Goal: Information Seeking & Learning: Learn about a topic

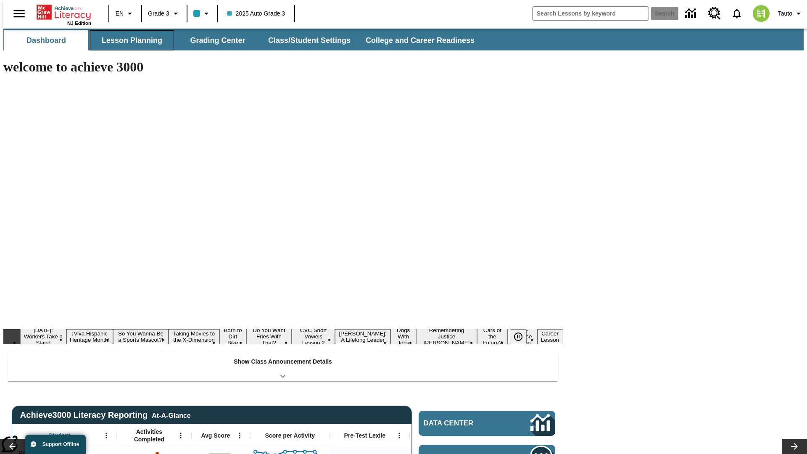
click at [129, 40] on button "Lesson Planning" at bounding box center [132, 40] width 84 height 20
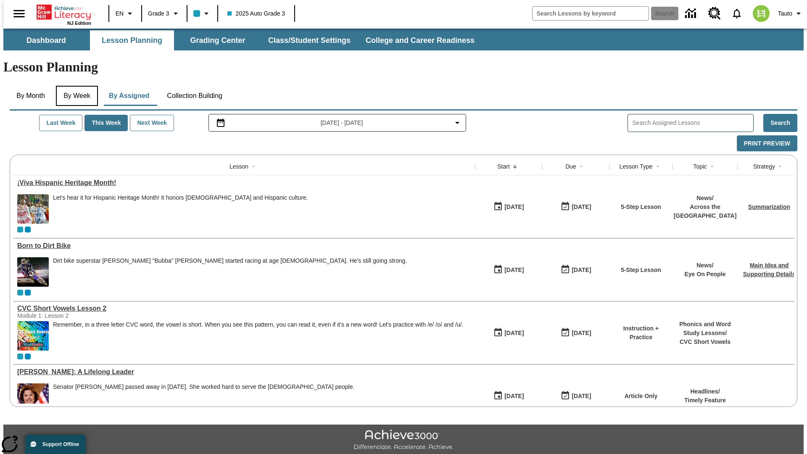
click at [75, 86] on button "By Week" at bounding box center [77, 96] width 42 height 20
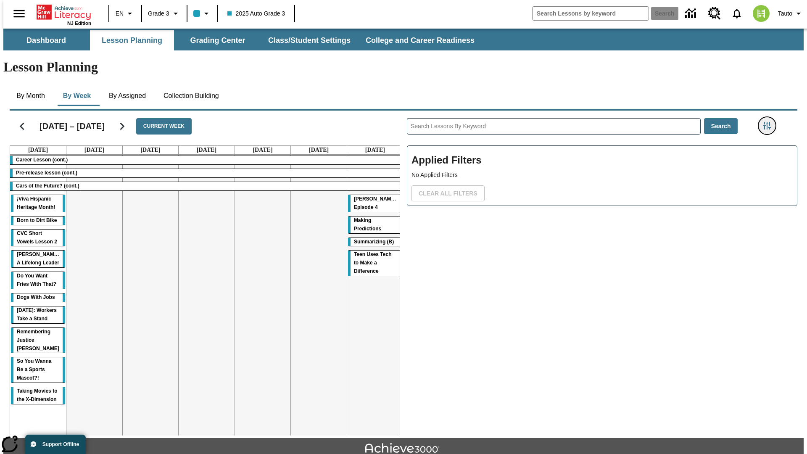
click at [770, 122] on icon "Filters Side menu" at bounding box center [768, 126] width 8 height 8
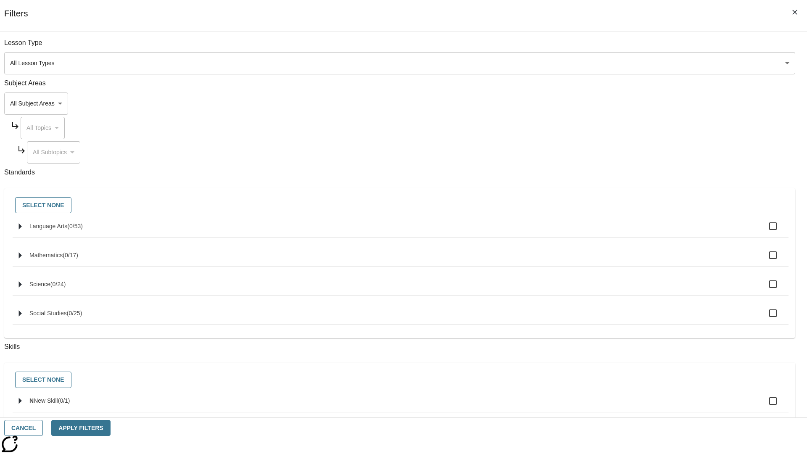
click at [605, 103] on body "Skip to main content NJ Edition EN Grade 3 2025 Auto Grade 3 Search 0 Tauto Das…" at bounding box center [403, 261] width 801 height 464
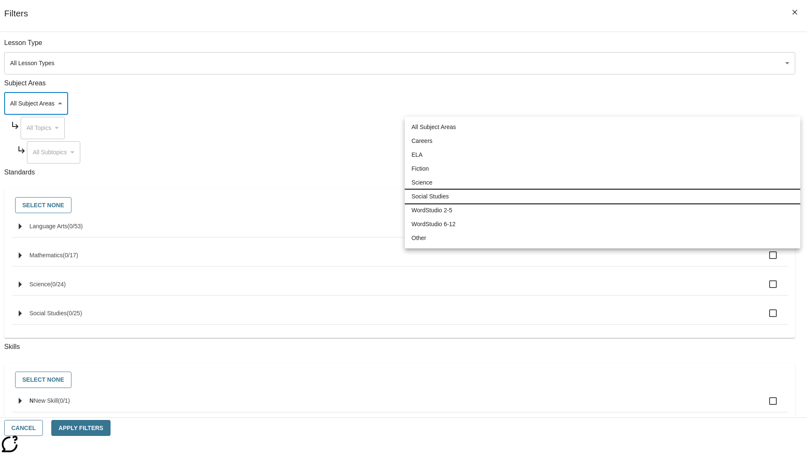
click at [602, 196] on li "Social Studies" at bounding box center [603, 197] width 396 height 14
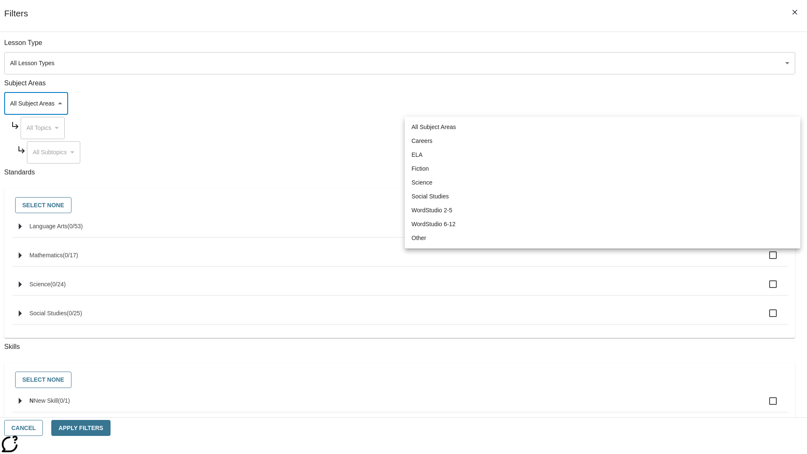
type input "3"
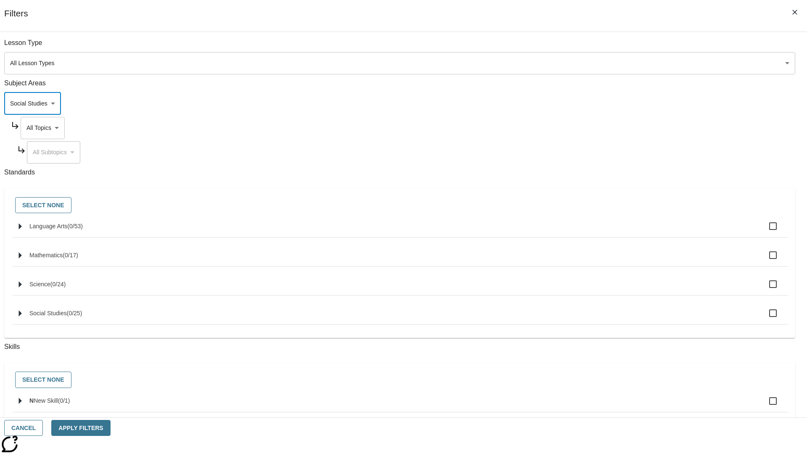
scroll to position [0, 0]
click at [613, 47] on body "Skip to main content NJ Edition EN Grade 3 2025 Auto Grade 3 Search 0 Tauto Das…" at bounding box center [403, 261] width 801 height 464
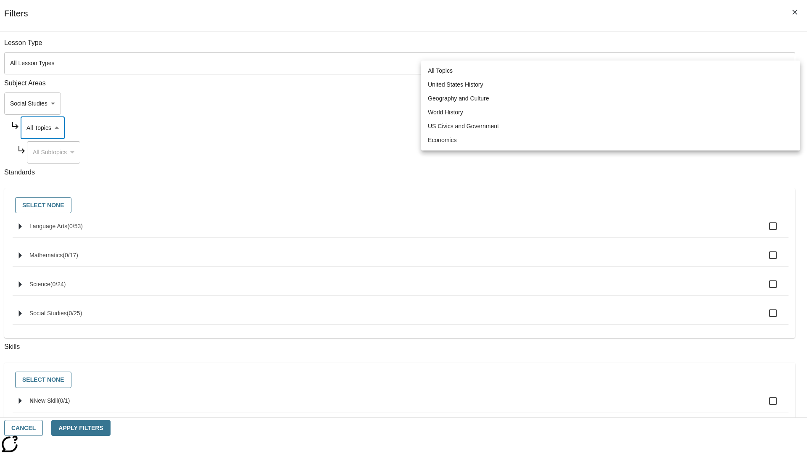
scroll to position [81, 0]
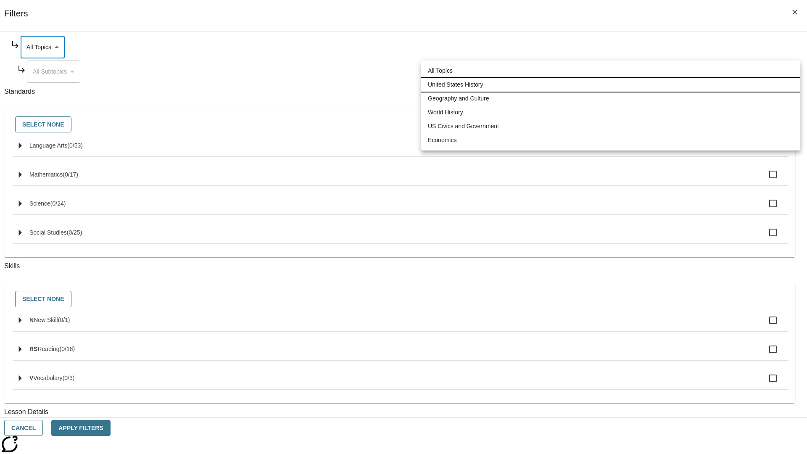
click at [611, 85] on li "United States History" at bounding box center [610, 85] width 379 height 14
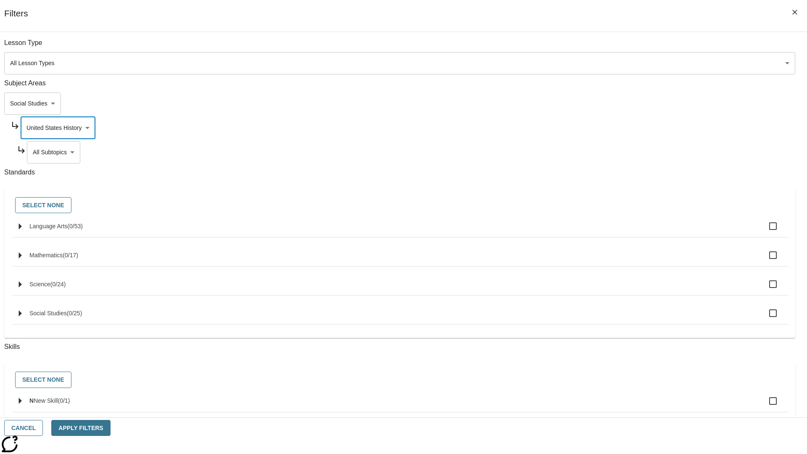
click at [616, 47] on body "Skip to main content NJ Edition EN Grade 3 2025 Auto Grade 3 Search 0 Tauto Das…" at bounding box center [403, 261] width 801 height 464
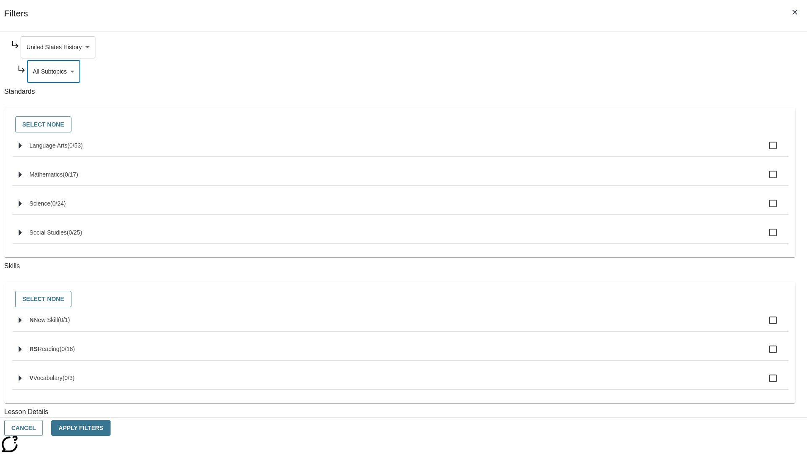
click at [613, 47] on body "Skip to main content NJ Edition EN Grade 3 2025 Auto Grade 3 Search 0 Tauto Das…" at bounding box center [403, 261] width 801 height 464
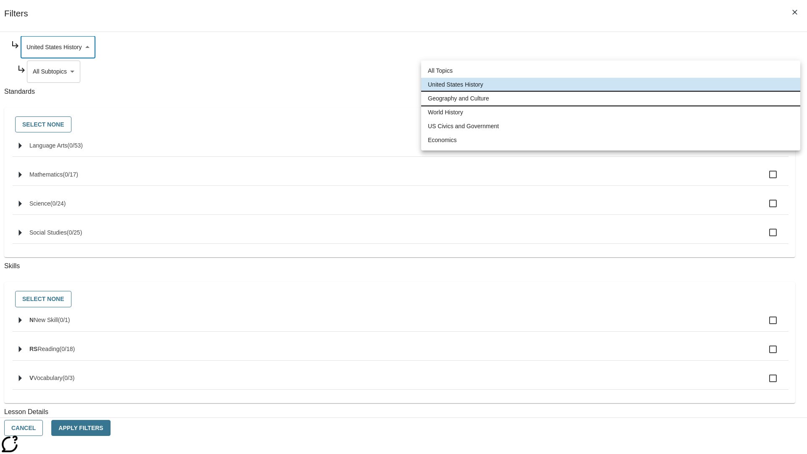
click at [611, 98] on li "Geography and Culture" at bounding box center [610, 99] width 379 height 14
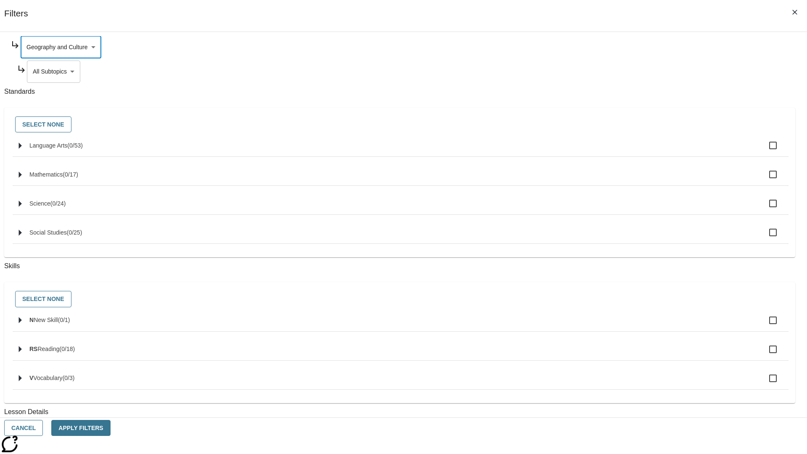
type input "186"
click at [617, 152] on body "Skip to main content NJ Edition EN Grade 3 2025 Auto Grade 3 Search 0 Tauto Das…" at bounding box center [403, 261] width 801 height 464
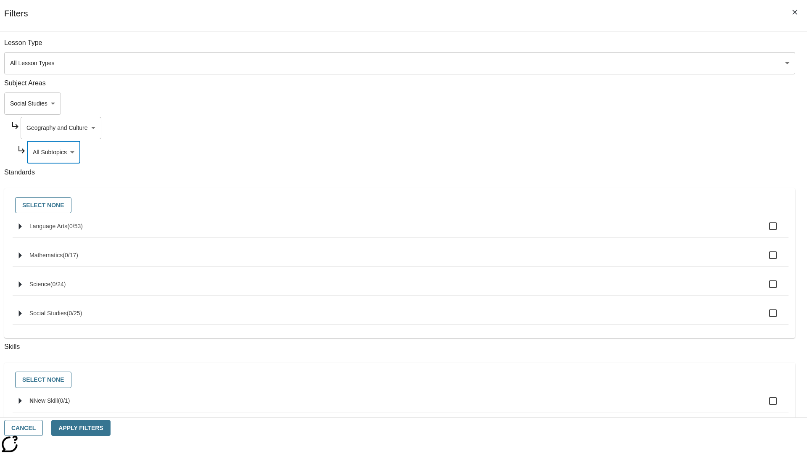
scroll to position [0, 0]
click at [613, 47] on body "Skip to main content NJ Edition EN Grade 3 2025 Auto Grade 3 Search 0 Tauto Das…" at bounding box center [403, 261] width 801 height 464
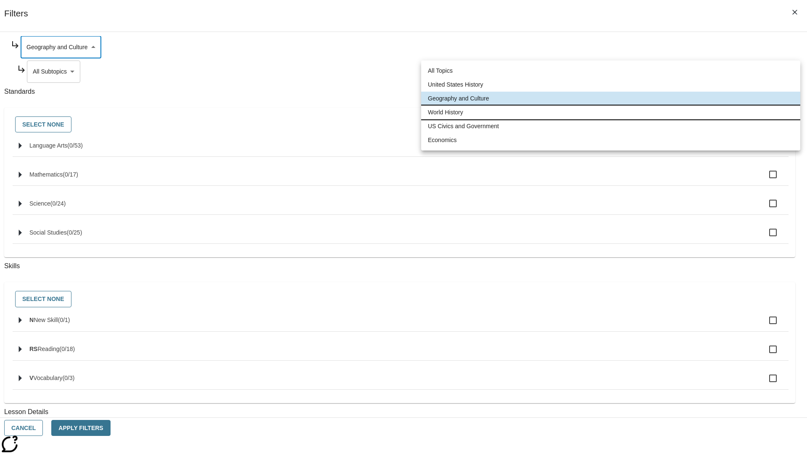
click at [611, 112] on li "World History" at bounding box center [610, 113] width 379 height 14
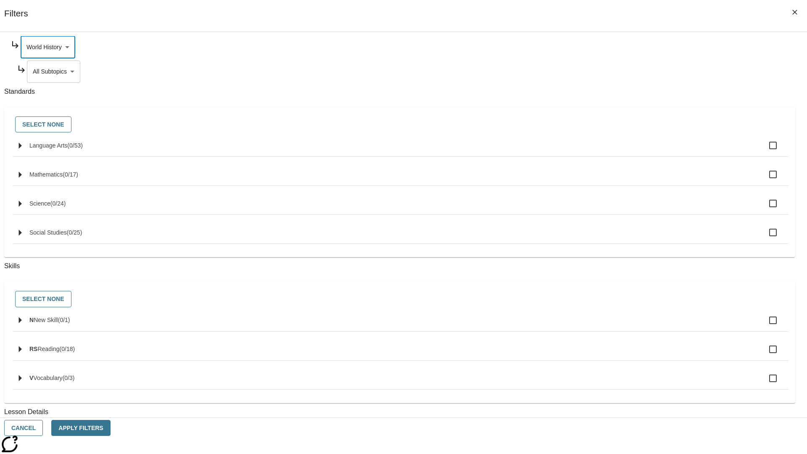
scroll to position [0, 0]
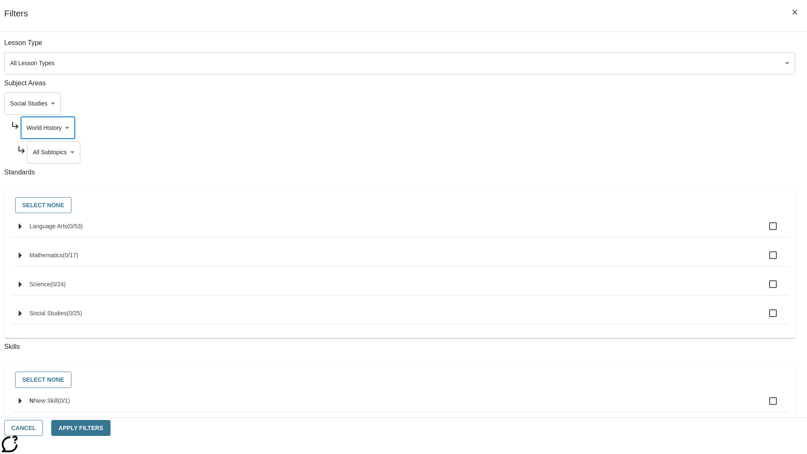
click at [616, 152] on body "Skip to main content NJ Edition EN Grade 3 2025 Auto Grade 3 Search 0 Tauto Das…" at bounding box center [403, 261] width 801 height 464
click at [613, 47] on body "Skip to main content NJ Edition EN Grade 3 2025 Auto Grade 3 Search 0 Tauto Das…" at bounding box center [403, 261] width 801 height 464
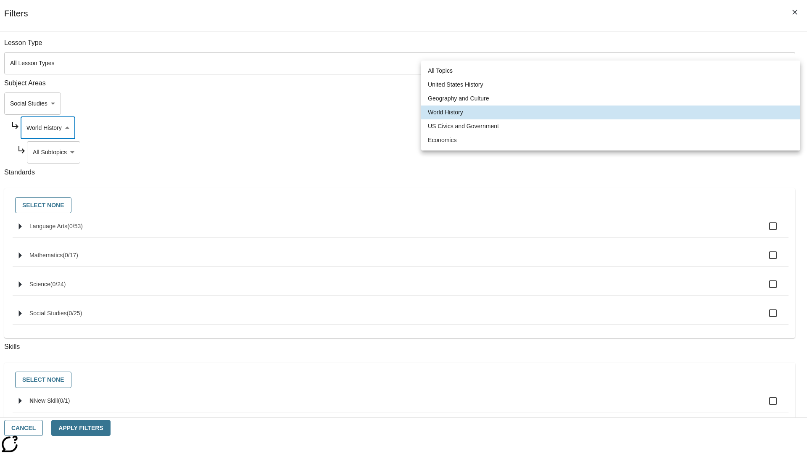
scroll to position [81, 0]
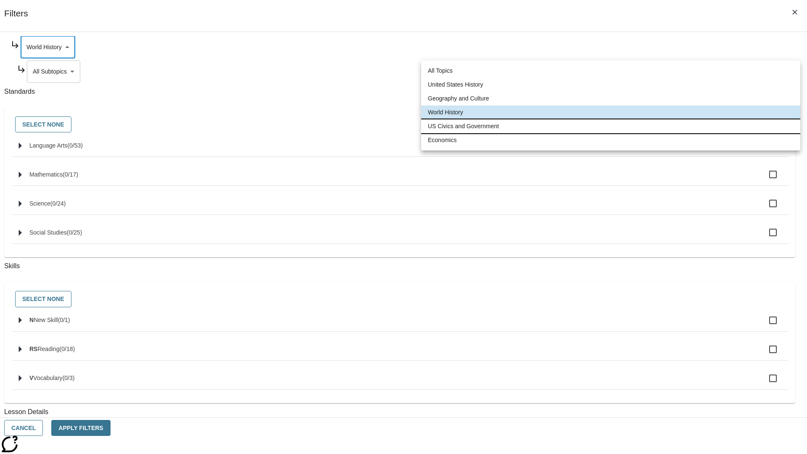
click at [611, 126] on li "US Civics and Government" at bounding box center [610, 126] width 379 height 14
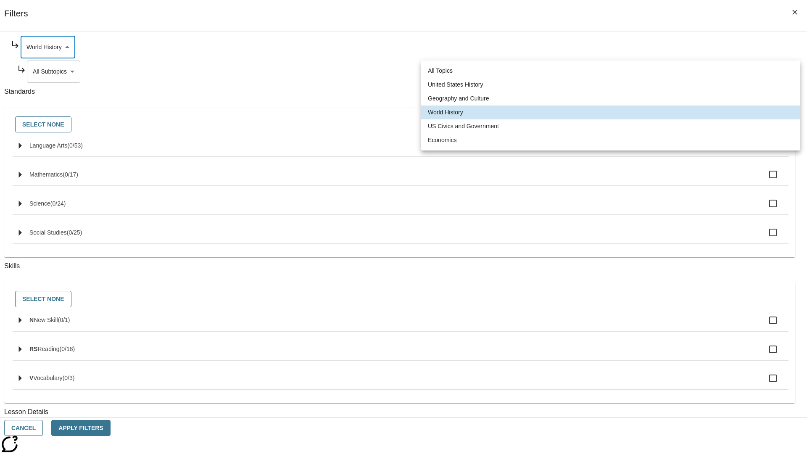
type input "194"
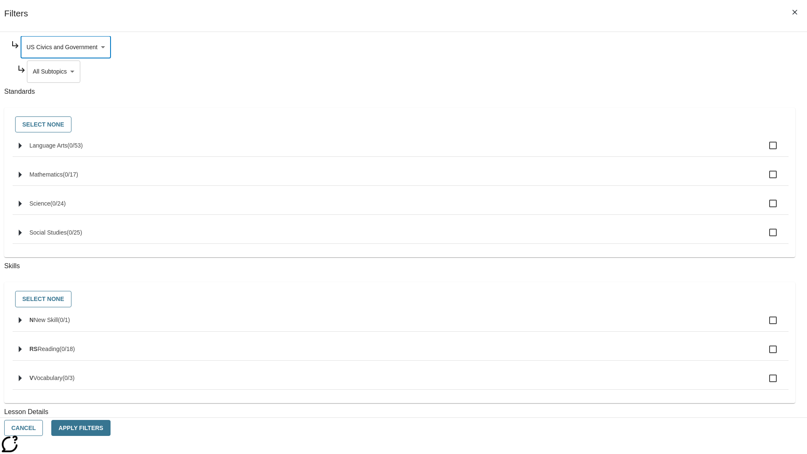
scroll to position [0, 0]
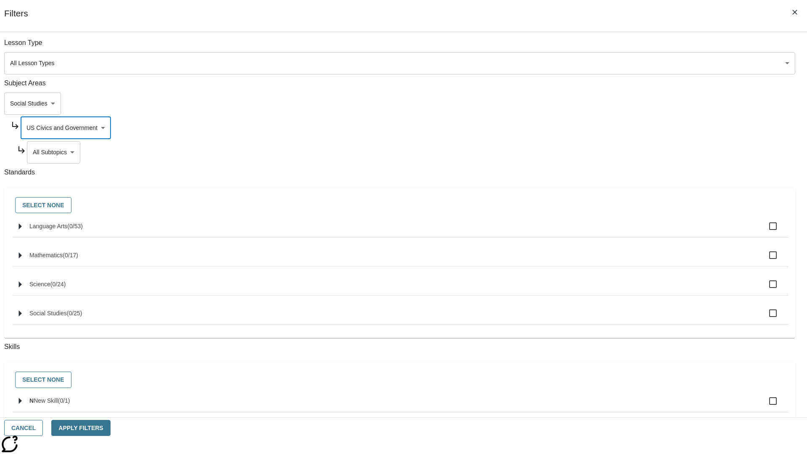
click at [616, 152] on body "Skip to main content NJ Edition EN Grade 3 2025 Auto Grade 3 Search 0 Tauto Das…" at bounding box center [403, 261] width 801 height 464
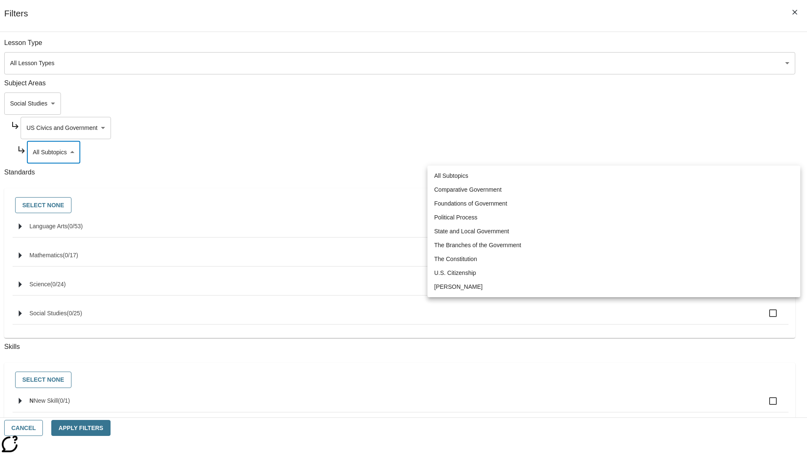
scroll to position [0, 0]
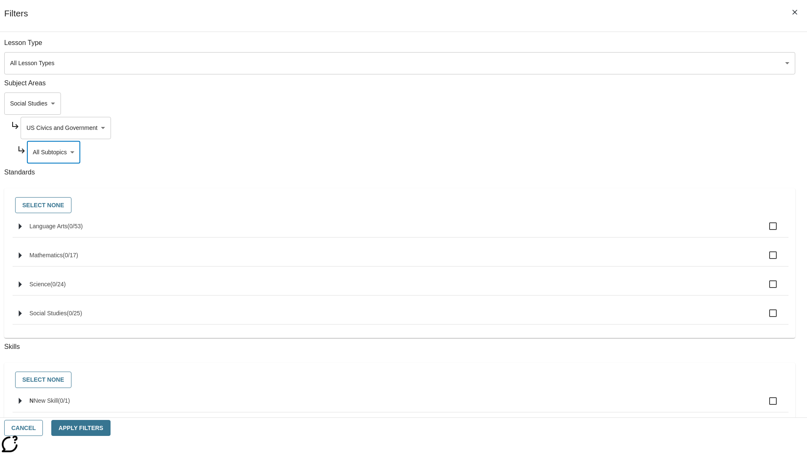
click at [613, 128] on body "Skip to main content NJ Edition EN Grade 3 2025 Auto Grade 3 Search 0 Tauto Das…" at bounding box center [403, 261] width 801 height 464
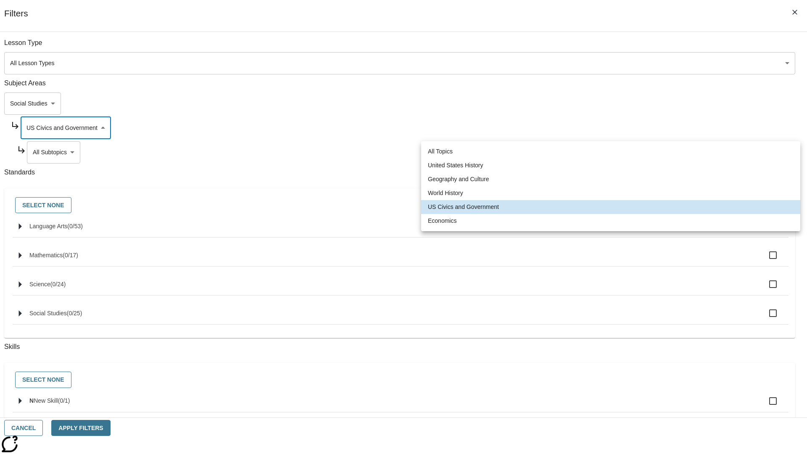
scroll to position [0, 0]
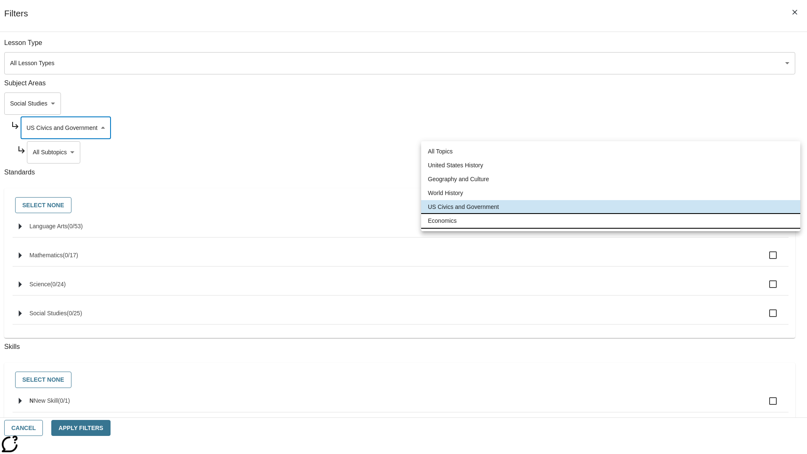
click at [611, 221] on li "Economics" at bounding box center [610, 221] width 379 height 14
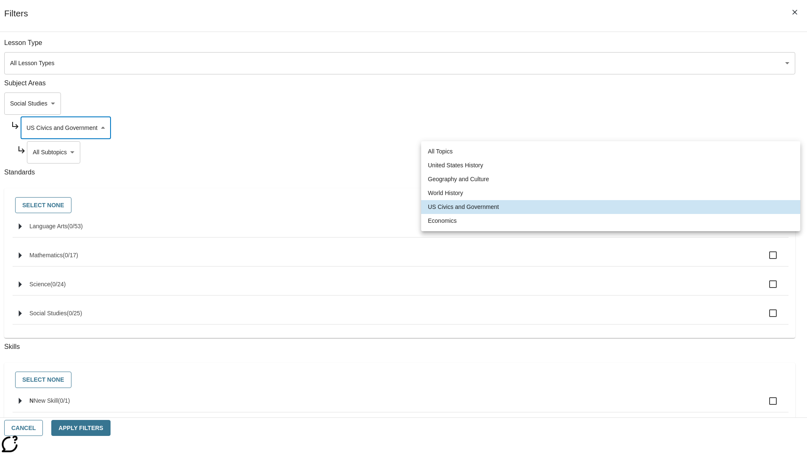
type input "195"
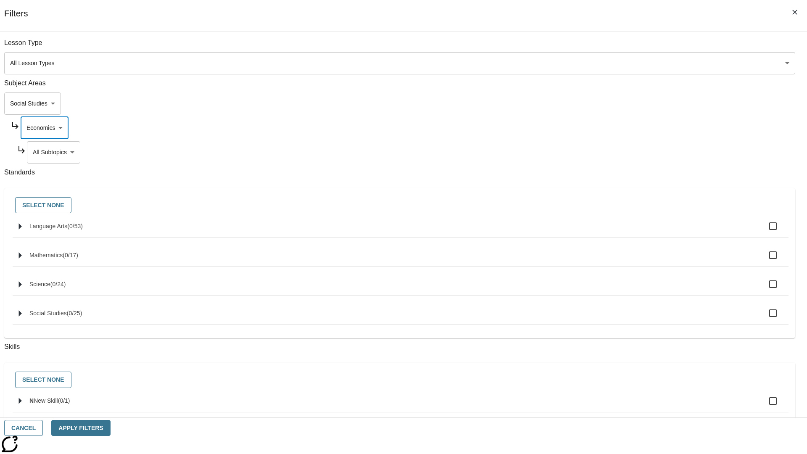
click at [616, 152] on body "Skip to main content NJ Edition EN Grade 3 2025 Auto Grade 3 Search 0 Tauto Das…" at bounding box center [403, 261] width 801 height 464
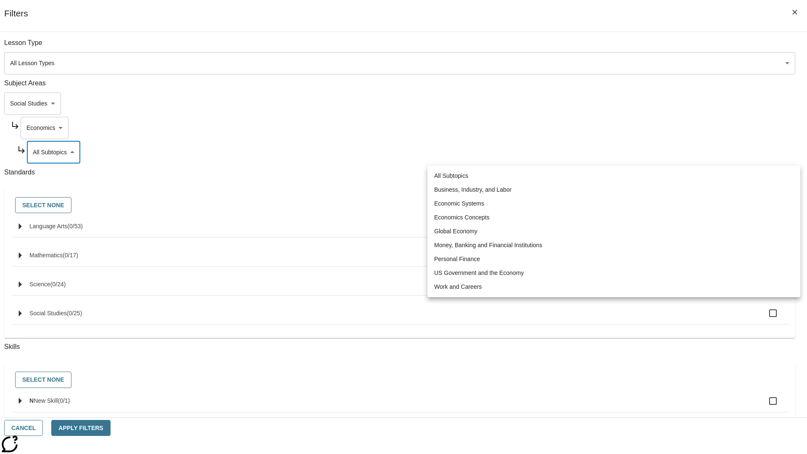
scroll to position [0, 0]
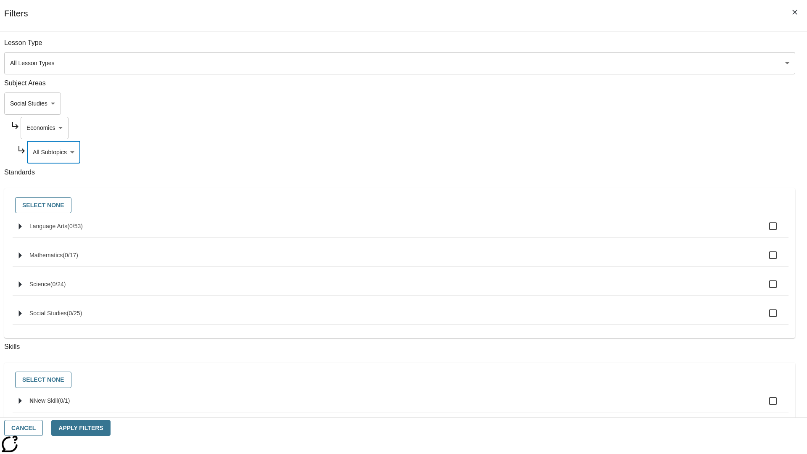
click at [605, 103] on body "Skip to main content NJ Edition EN Grade 3 2025 Auto Grade 3 Search 0 Tauto Das…" at bounding box center [403, 261] width 801 height 464
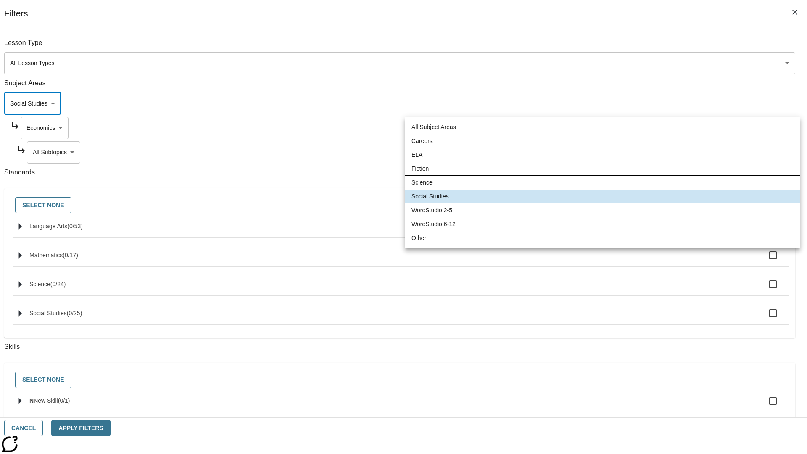
click at [602, 182] on li "Science" at bounding box center [603, 183] width 396 height 14
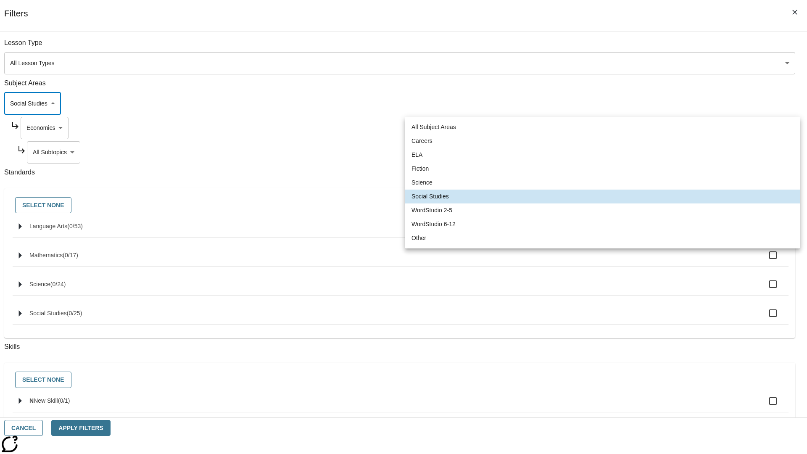
type input "2"
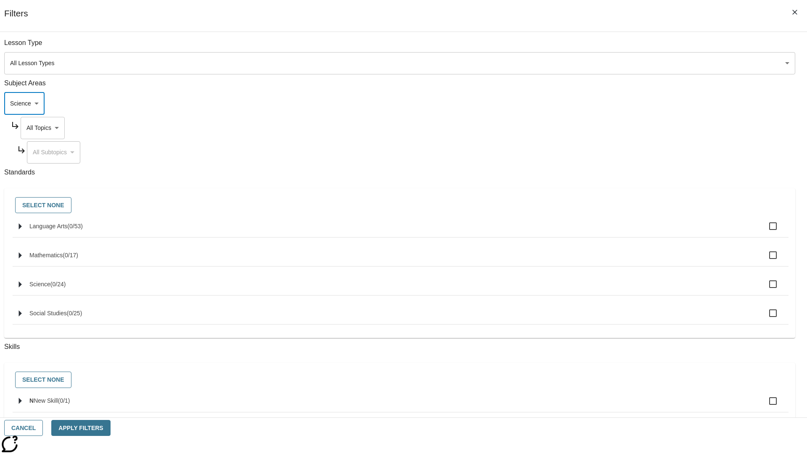
scroll to position [0, 0]
click at [613, 128] on body "Skip to main content NJ Edition EN Grade 3 2025 Auto Grade 3 Search 0 Tauto Das…" at bounding box center [403, 261] width 801 height 464
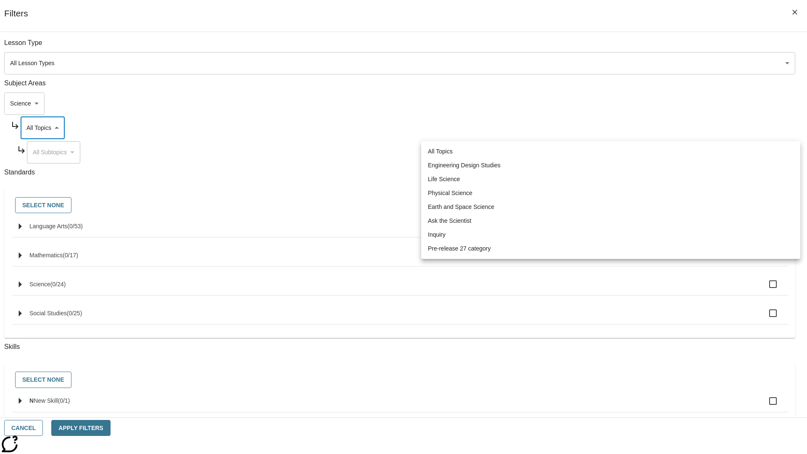
scroll to position [0, 0]
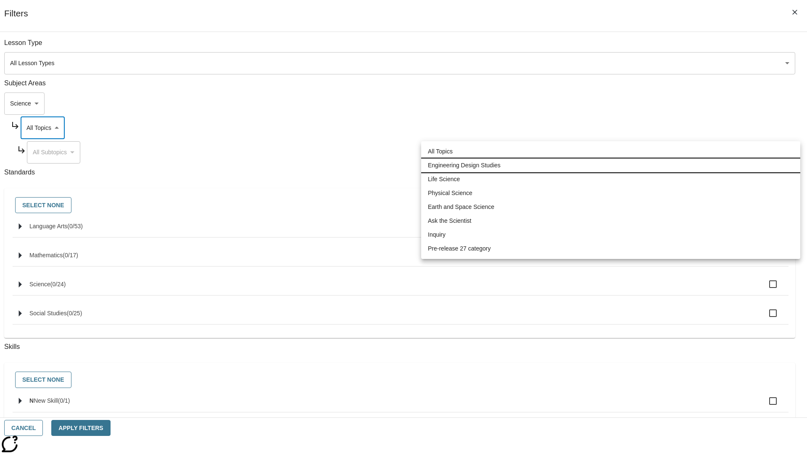
click at [611, 165] on li "Engineering Design Studies" at bounding box center [610, 166] width 379 height 14
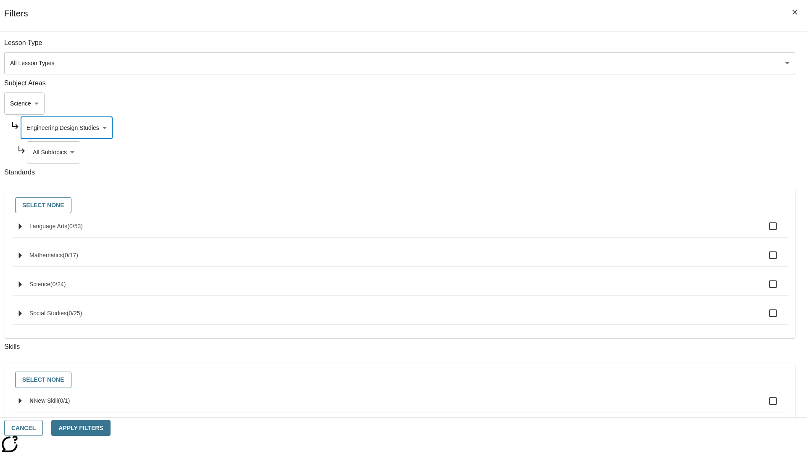
type input "187"
click at [616, 47] on body "Skip to main content NJ Edition EN Grade 3 2025 Auto Grade 3 Search 0 Tauto Das…" at bounding box center [403, 261] width 801 height 464
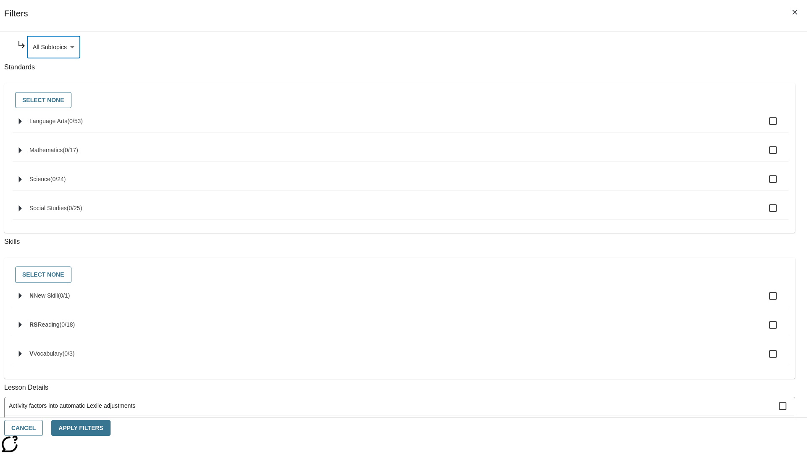
click at [613, 128] on body "Skip to main content NJ Edition EN Grade 3 2025 Auto Grade 3 Search 0 Tauto Das…" at bounding box center [403, 261] width 801 height 464
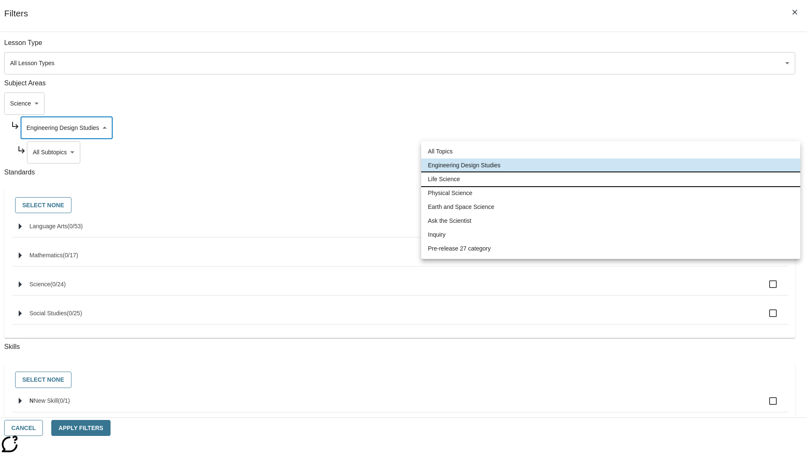
click at [611, 179] on li "Life Science" at bounding box center [610, 179] width 379 height 14
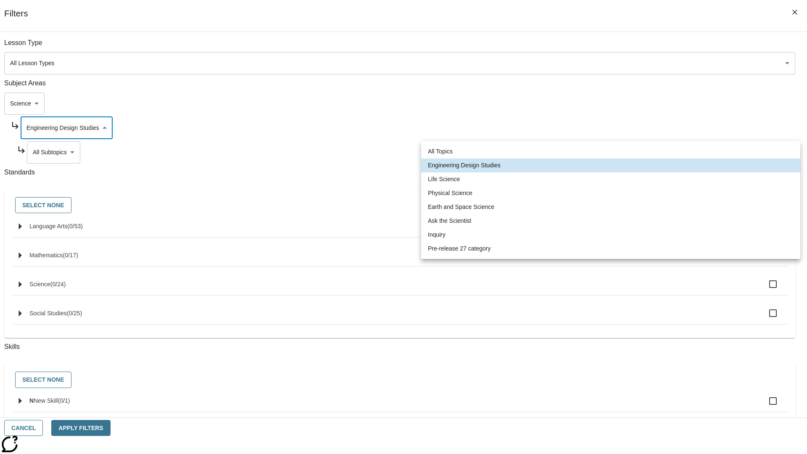
type input "189"
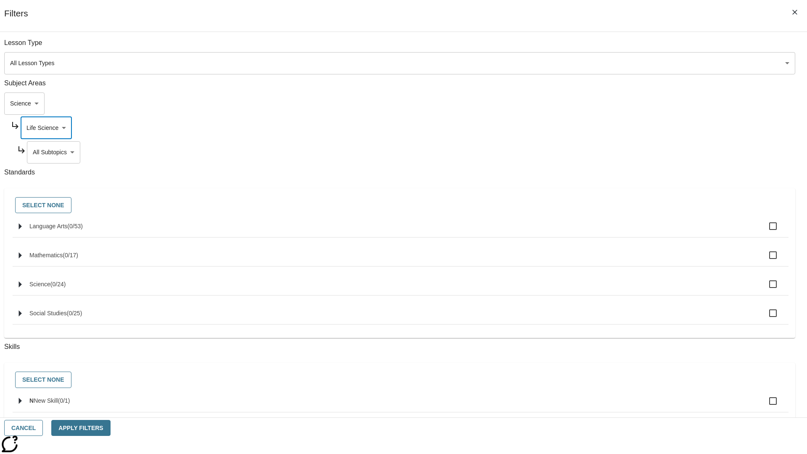
click at [616, 152] on body "Skip to main content NJ Edition EN Grade 3 2025 Auto Grade 3 Search 0 Tauto Das…" at bounding box center [403, 261] width 801 height 464
click at [613, 128] on body "Skip to main content NJ Edition EN Grade 3 2025 Auto Grade 3 Search 0 Tauto Das…" at bounding box center [403, 261] width 801 height 464
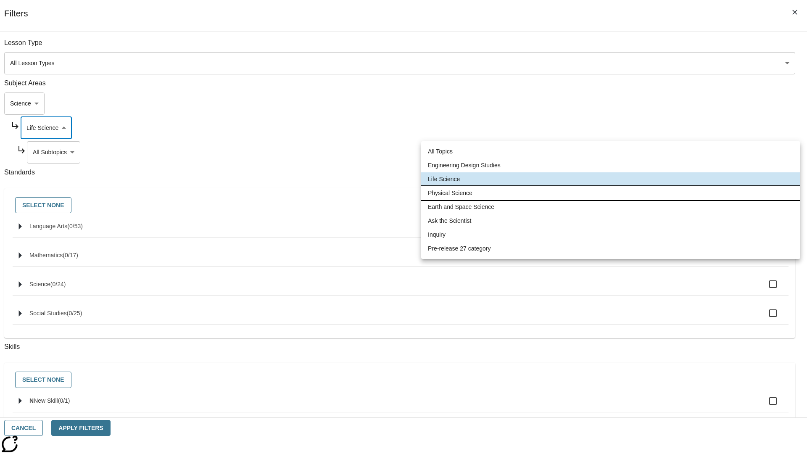
click at [611, 193] on li "Physical Science" at bounding box center [610, 193] width 379 height 14
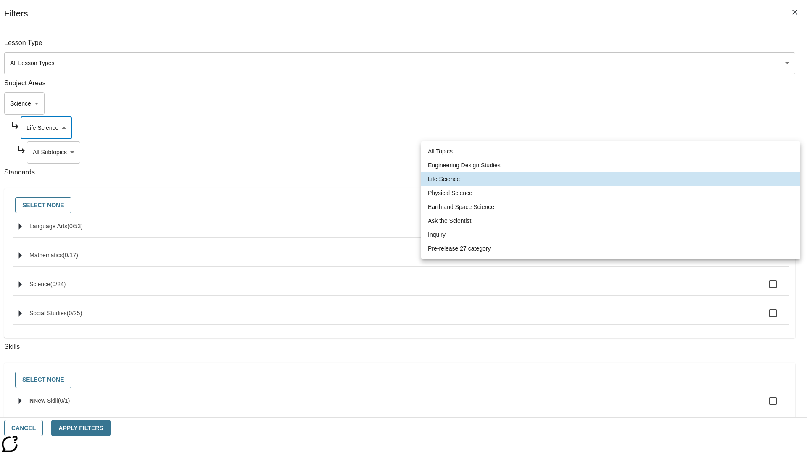
type input "190"
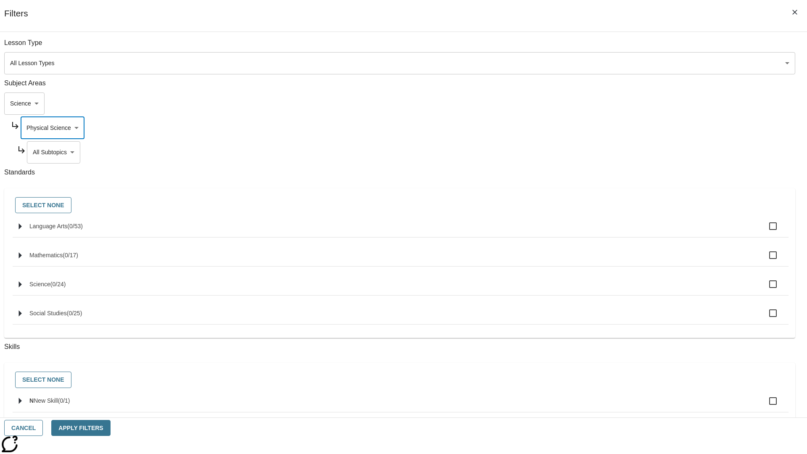
click at [617, 152] on body "Skip to main content NJ Edition EN Grade 3 2025 Auto Grade 3 Search 0 Tauto Das…" at bounding box center [403, 261] width 801 height 464
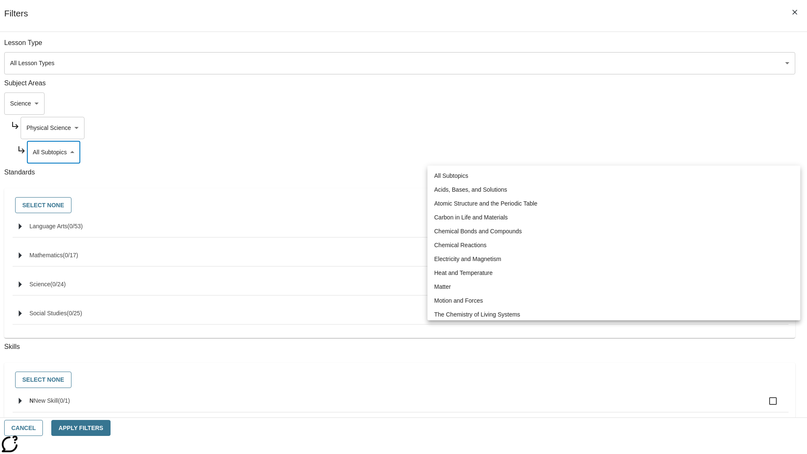
scroll to position [0, 0]
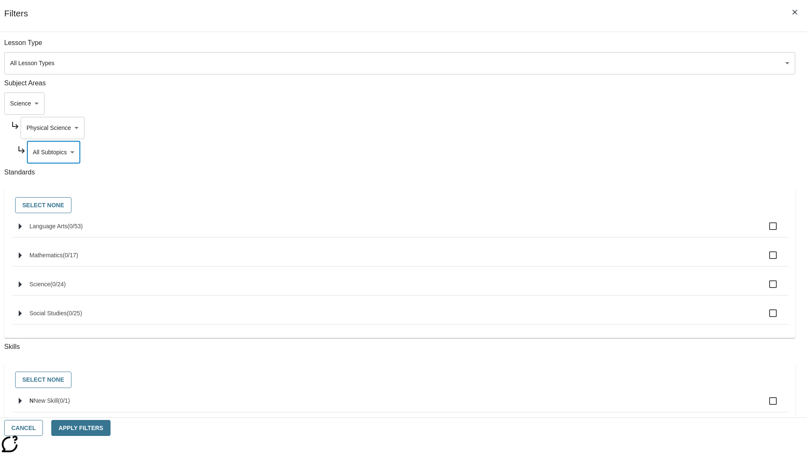
click at [613, 128] on body "Skip to main content NJ Edition EN Grade 3 2025 Auto Grade 3 Search 0 Tauto Das…" at bounding box center [403, 261] width 801 height 464
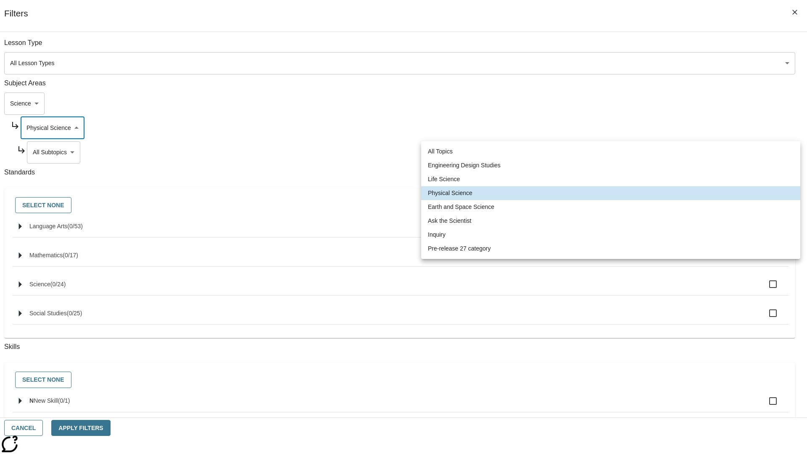
scroll to position [0, 0]
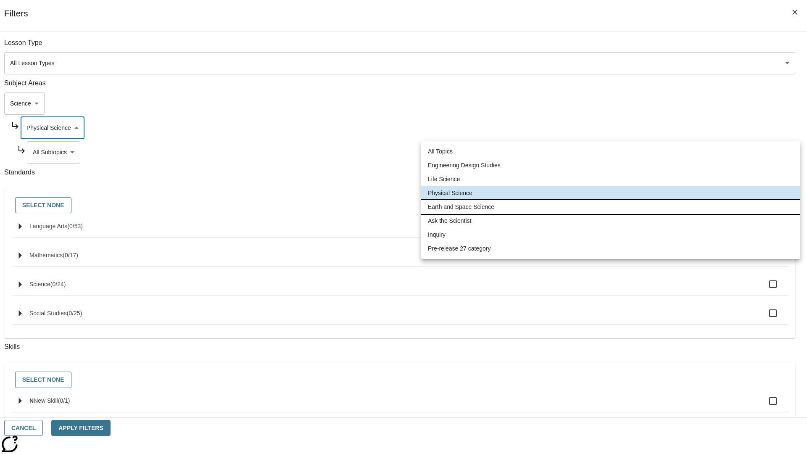
click at [611, 207] on li "Earth and Space Science" at bounding box center [610, 207] width 379 height 14
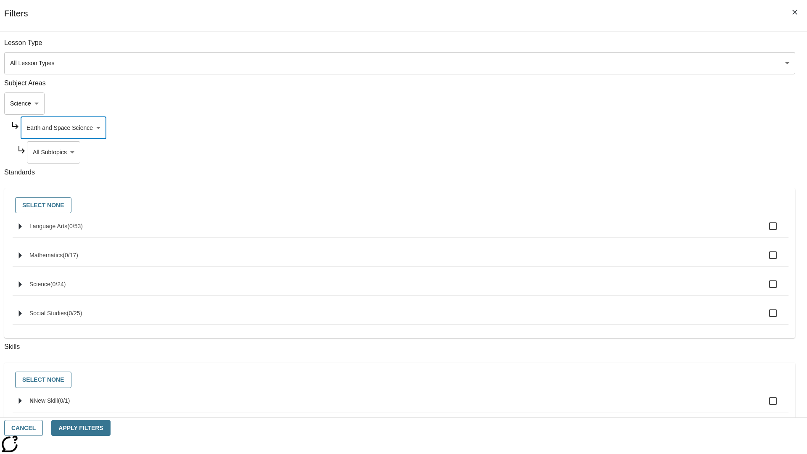
click at [616, 152] on body "Skip to main content NJ Edition EN Grade 3 2025 Auto Grade 3 Search 0 Tauto Das…" at bounding box center [403, 261] width 801 height 464
click at [613, 47] on body "Skip to main content NJ Edition EN Grade 3 2025 Auto Grade 3 Search 0 Tauto Das…" at bounding box center [403, 261] width 801 height 464
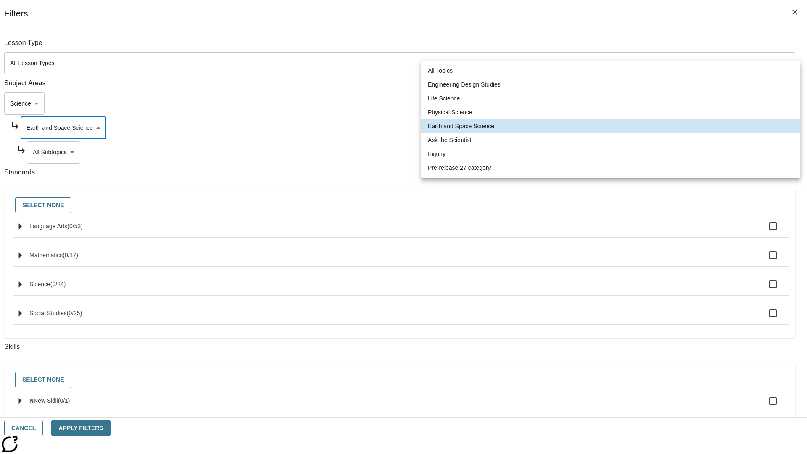
scroll to position [81, 0]
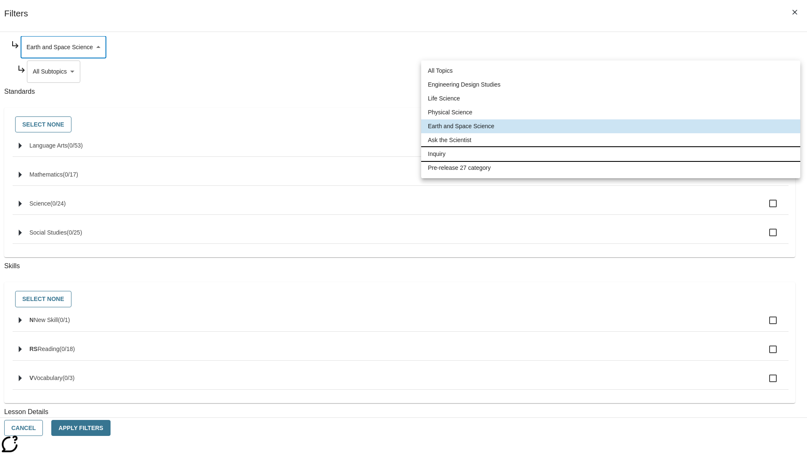
click at [611, 154] on li "Inquiry" at bounding box center [610, 154] width 379 height 14
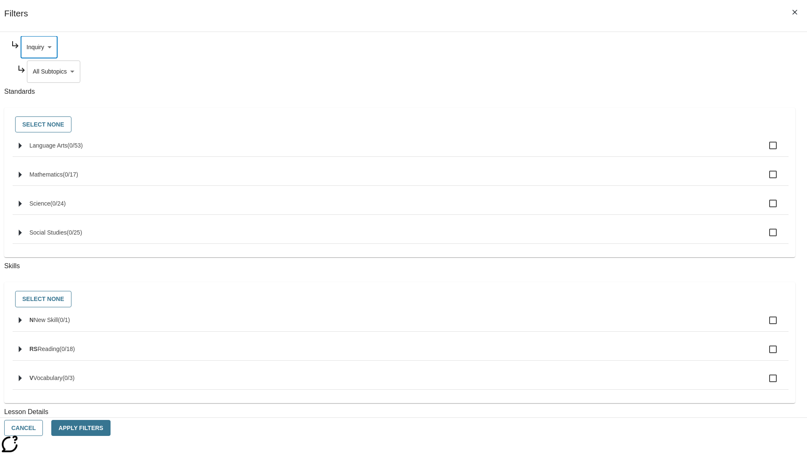
scroll to position [0, 0]
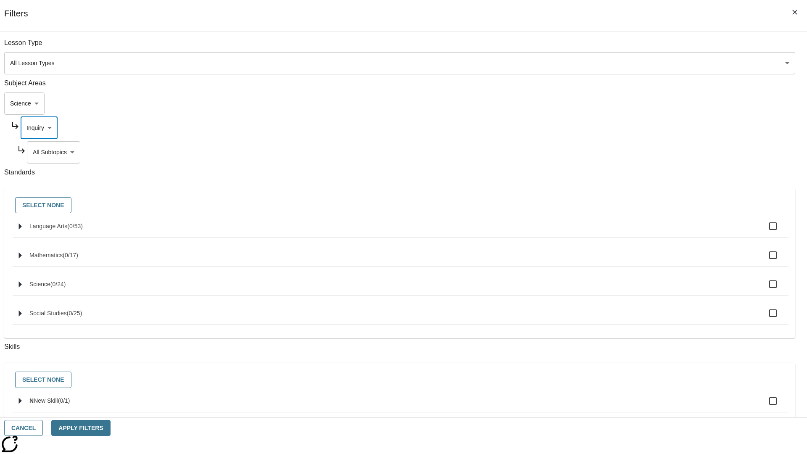
click at [616, 47] on body "Skip to main content NJ Edition EN Grade 3 2025 Auto Grade 3 Search 0 Tauto Das…" at bounding box center [403, 261] width 801 height 464
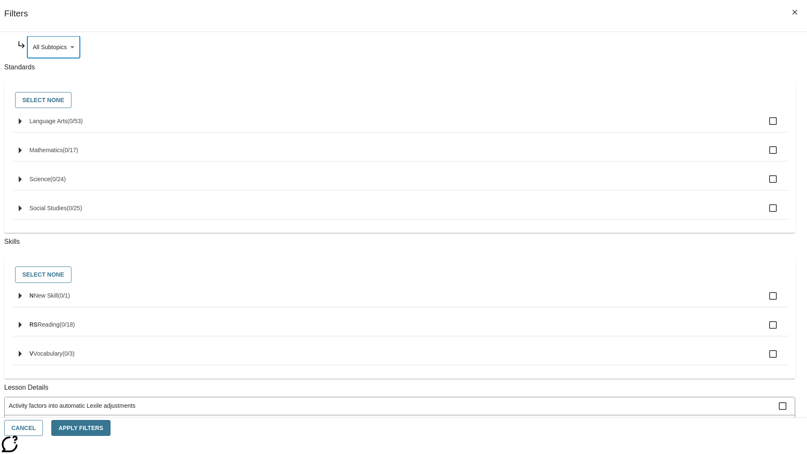
click at [613, 128] on body "Skip to main content NJ Edition EN Grade 3 2025 Auto Grade 3 Search 0 Tauto Das…" at bounding box center [403, 261] width 801 height 464
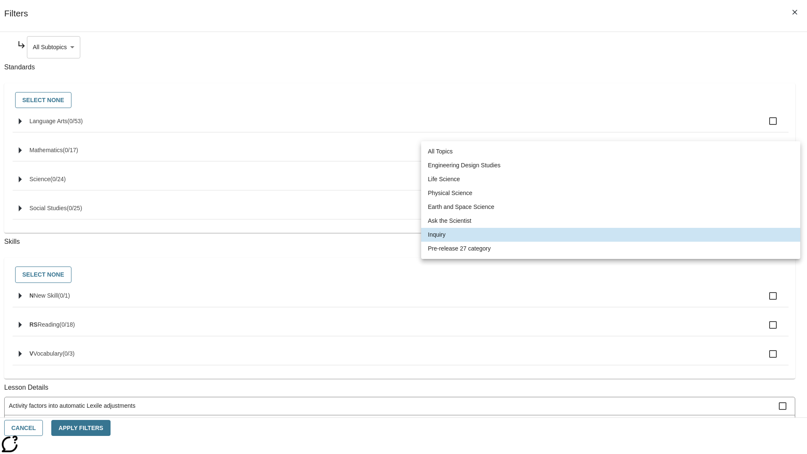
scroll to position [0, 0]
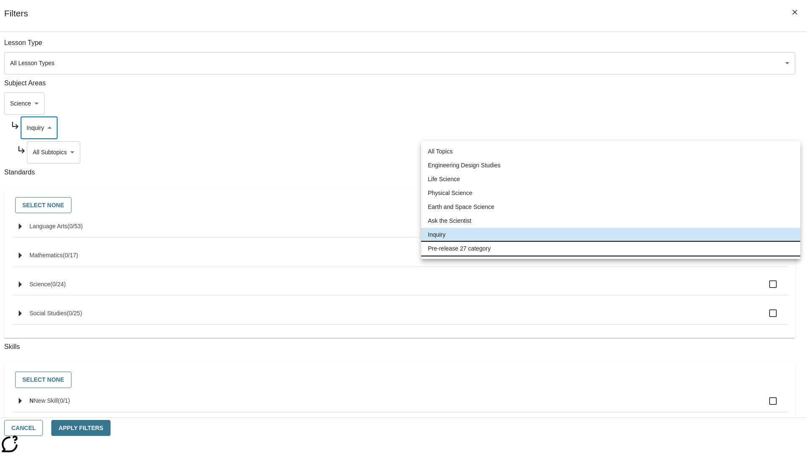
click at [611, 248] on li "Pre-release 27 category" at bounding box center [610, 249] width 379 height 14
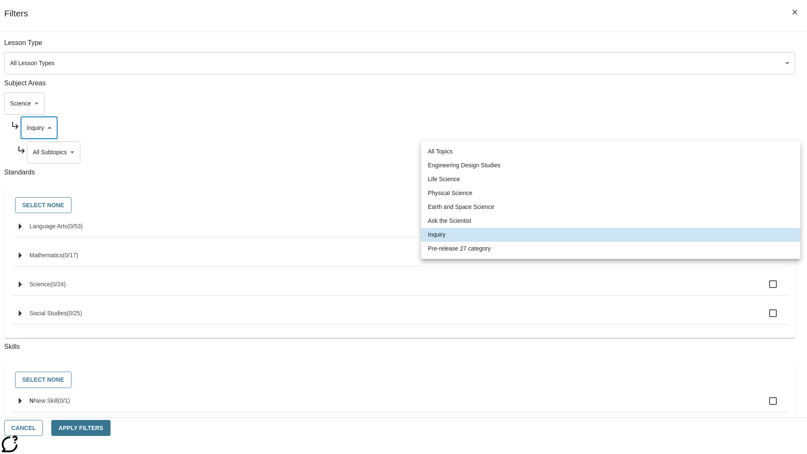
type input "271"
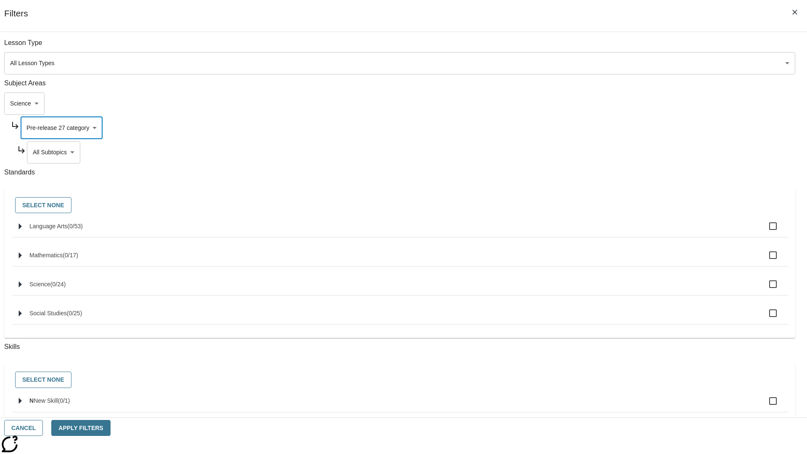
click at [616, 47] on body "Skip to main content NJ Edition EN Grade 3 2025 Auto Grade 3 Search 0 Tauto Das…" at bounding box center [403, 261] width 801 height 464
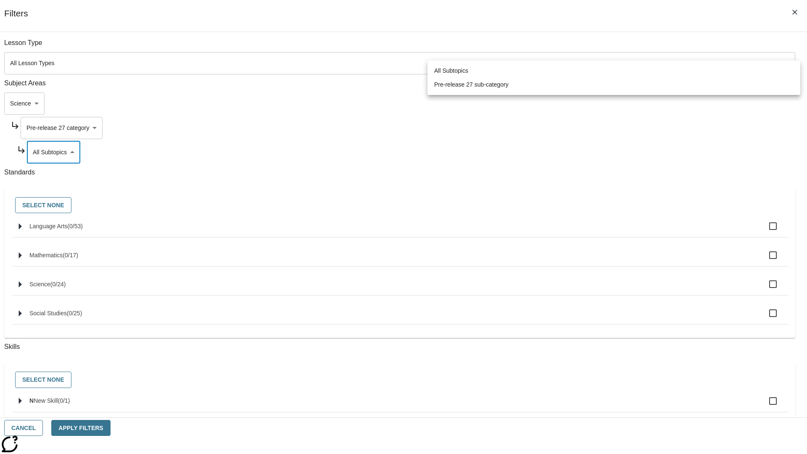
scroll to position [0, 0]
click at [605, 47] on body "Skip to main content NJ Edition EN Grade 3 2025 Auto Grade 3 Search 0 Tauto Das…" at bounding box center [403, 261] width 801 height 464
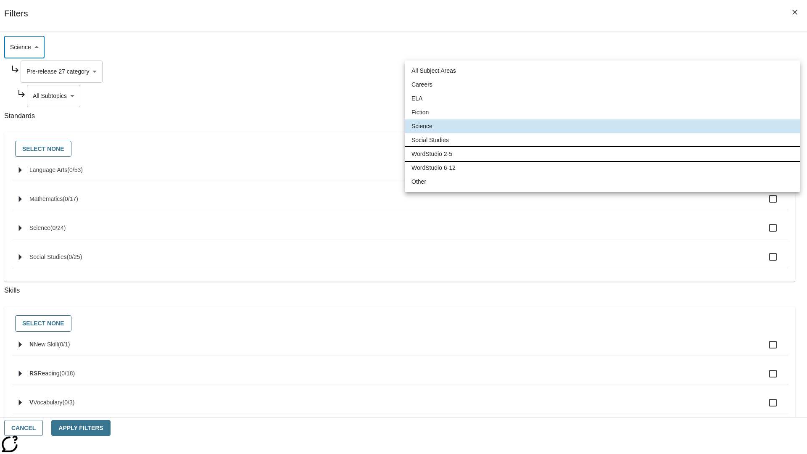
click at [602, 154] on li "WordStudio 2-5" at bounding box center [603, 154] width 396 height 14
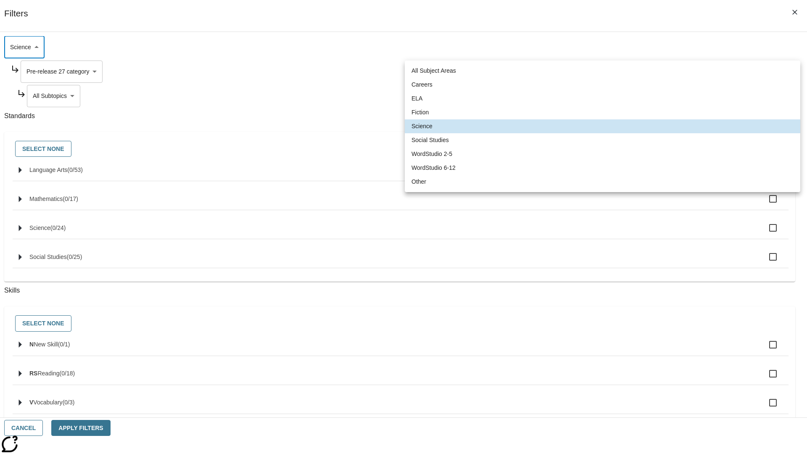
type input "6"
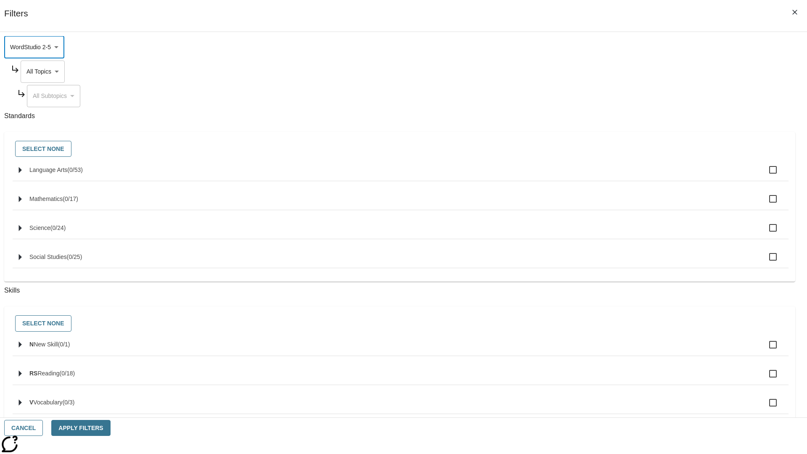
scroll to position [0, 0]
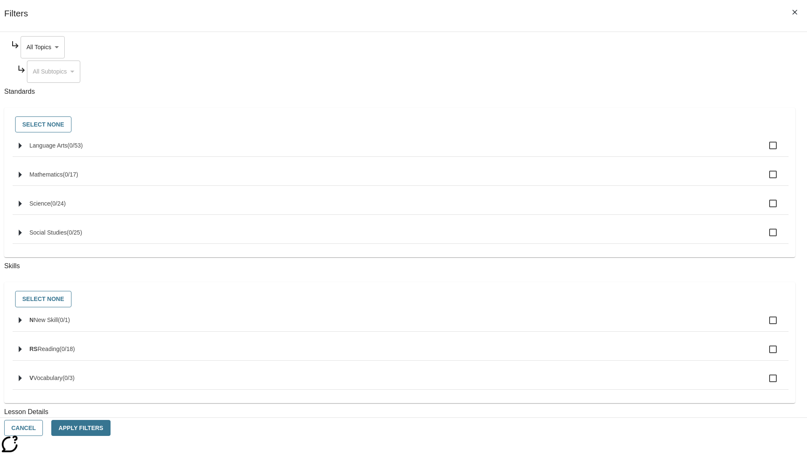
click at [613, 47] on body "Skip to main content NJ Edition EN Grade 3 2025 Auto Grade 3 Search 0 Tauto Das…" at bounding box center [403, 261] width 801 height 464
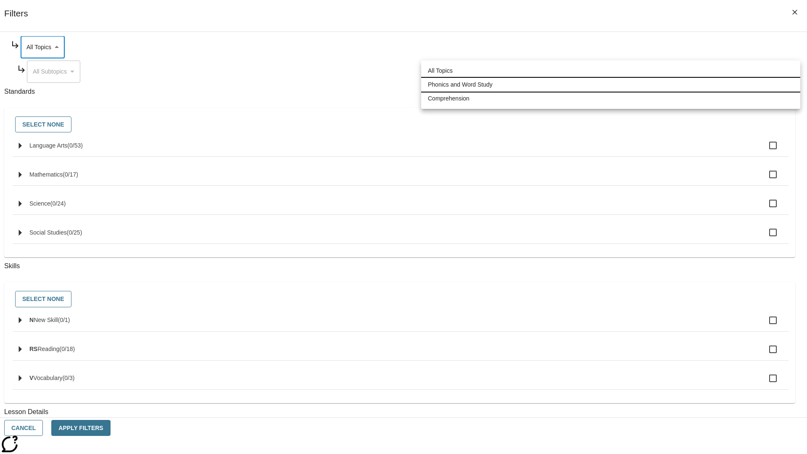
click at [611, 85] on li "Phonics and Word Study" at bounding box center [610, 85] width 379 height 14
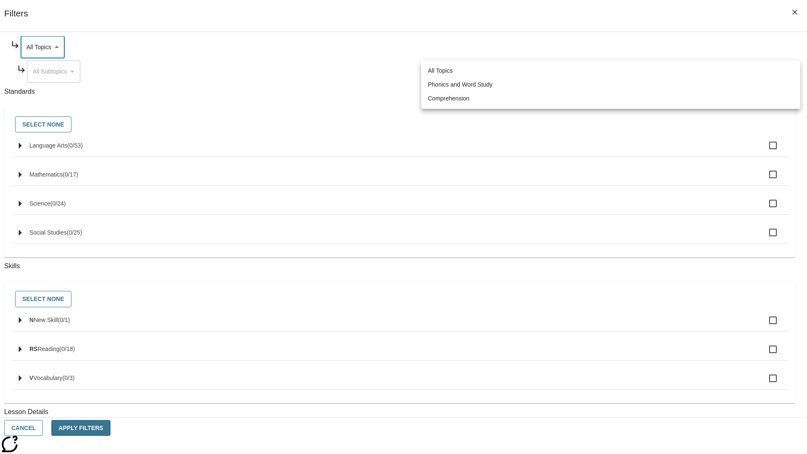
type input "249"
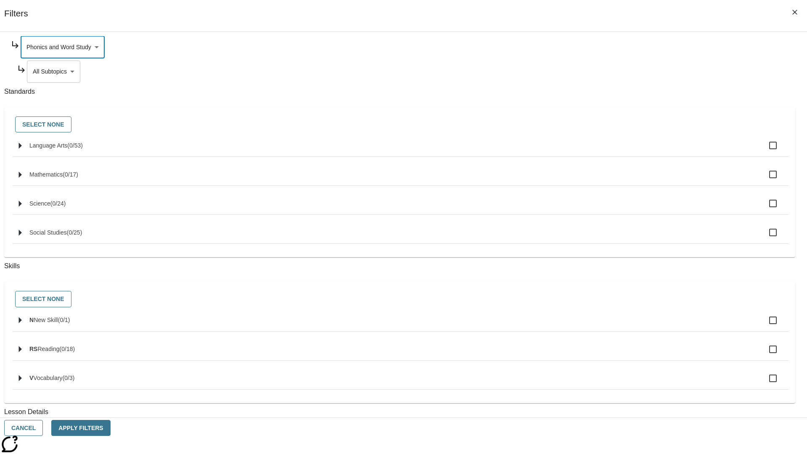
click at [616, 71] on body "Skip to main content NJ Edition EN Grade 3 2025 Auto Grade 3 Search 0 Tauto Das…" at bounding box center [403, 261] width 801 height 464
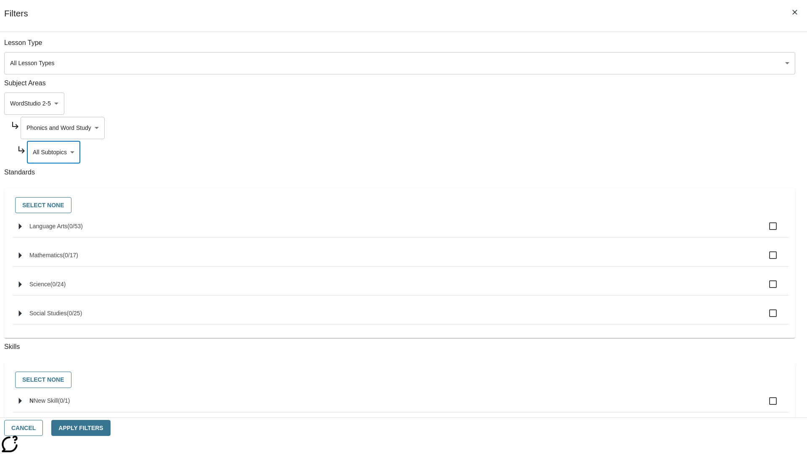
click at [613, 128] on body "Skip to main content NJ Edition EN Grade 3 2025 Auto Grade 3 Search 0 Tauto Das…" at bounding box center [403, 261] width 801 height 464
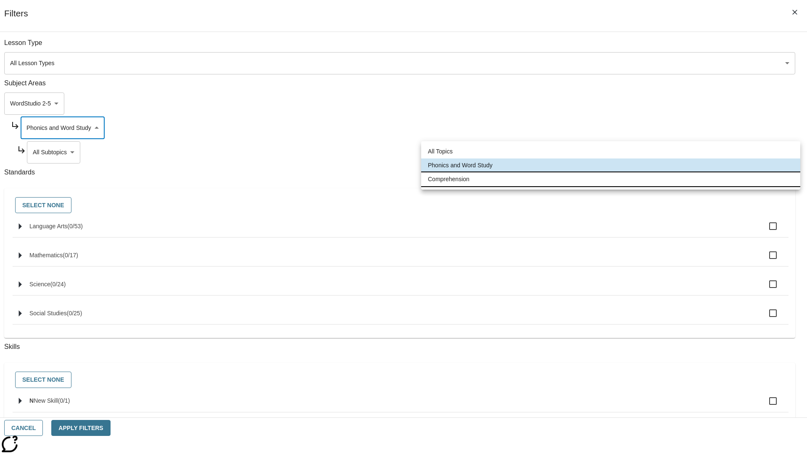
click at [611, 179] on li "Comprehension" at bounding box center [610, 179] width 379 height 14
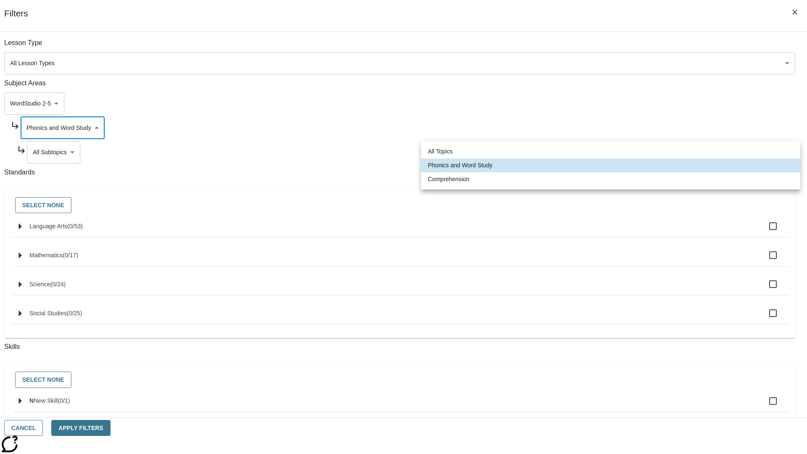
type input "252"
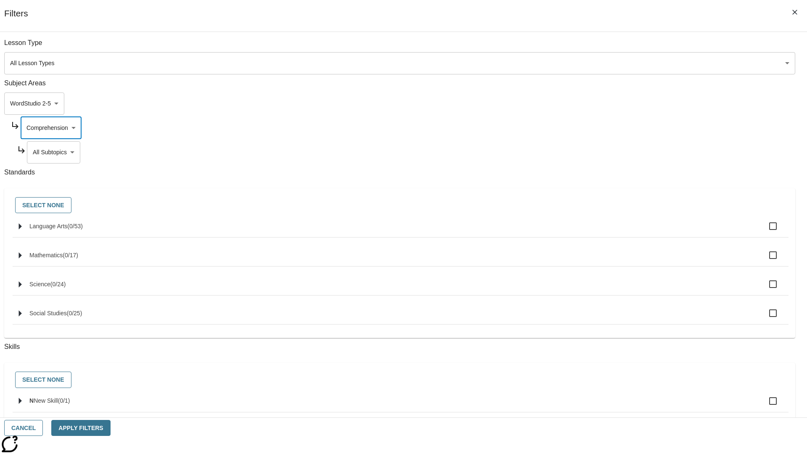
click at [616, 152] on body "Skip to main content NJ Edition EN Grade 3 2025 Auto Grade 3 Search 0 Tauto Das…" at bounding box center [403, 261] width 801 height 464
click at [43, 428] on button "Cancel" at bounding box center [23, 428] width 39 height 16
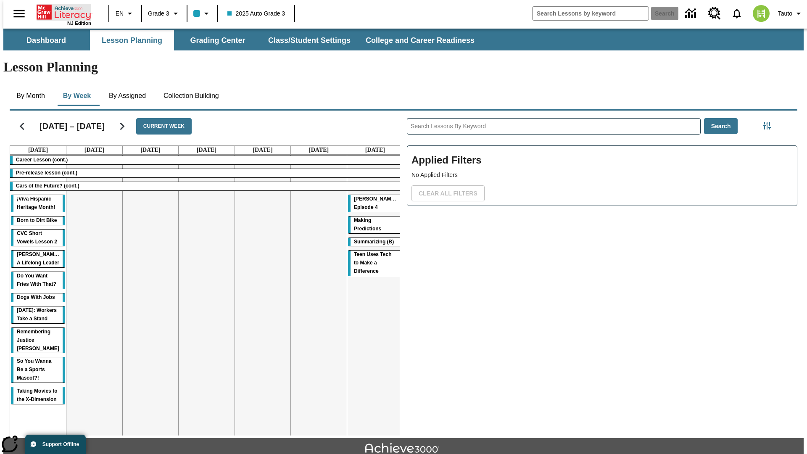
click at [61, 11] on icon "Home" at bounding box center [65, 12] width 56 height 17
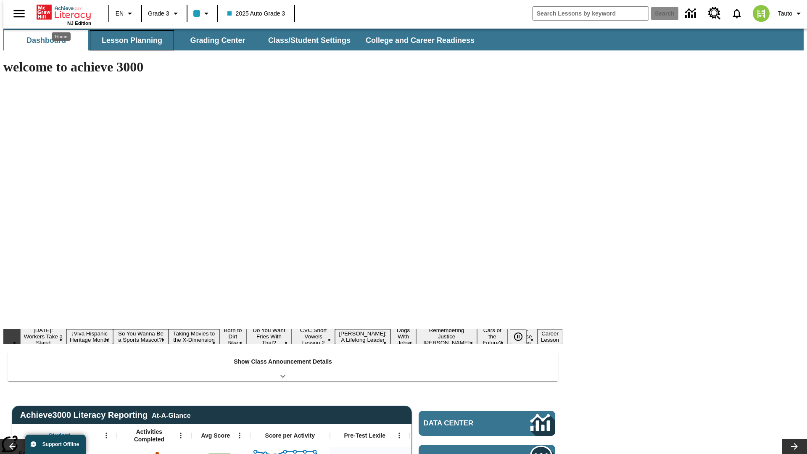
click at [129, 40] on button "Lesson Planning" at bounding box center [132, 40] width 84 height 20
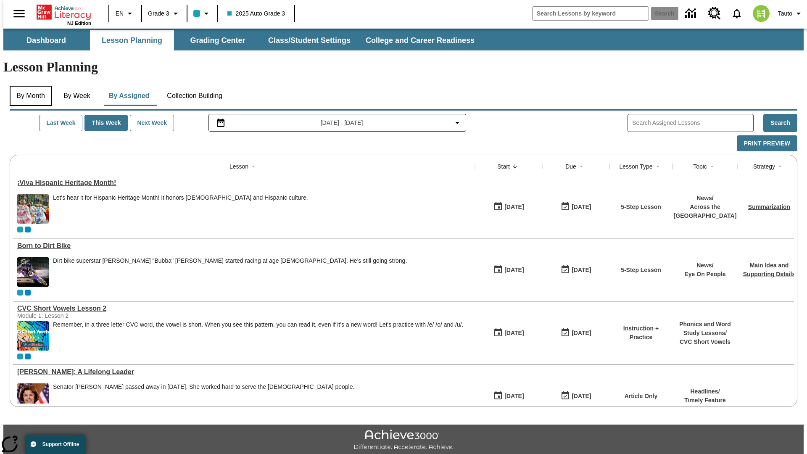
click at [28, 86] on button "By Month" at bounding box center [31, 96] width 42 height 20
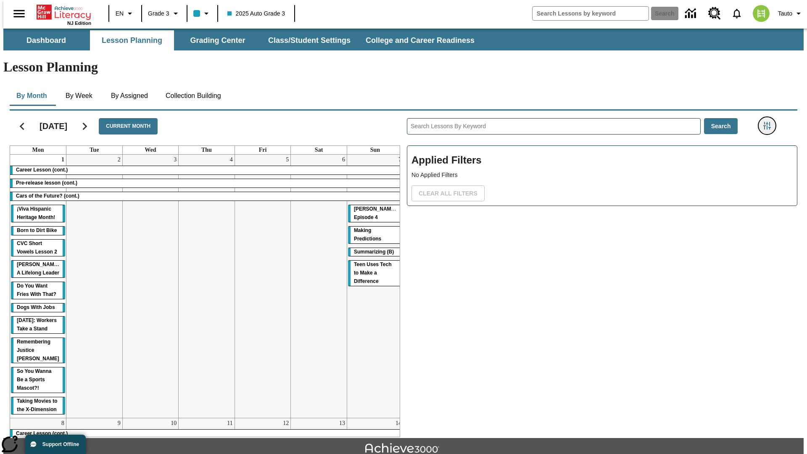
click at [770, 122] on icon "Filters Side menu" at bounding box center [768, 126] width 8 height 8
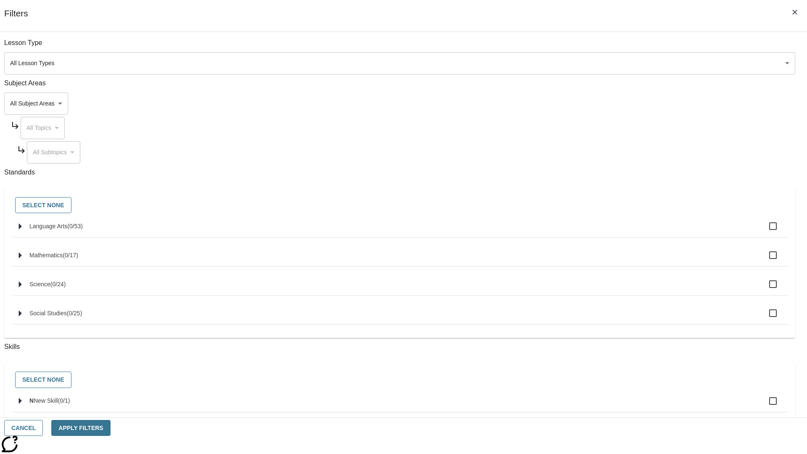
click at [605, 103] on body "Skip to main content NJ Edition EN Grade 3 2025 Auto Grade 3 Search 0 Tauto Das…" at bounding box center [403, 261] width 801 height 464
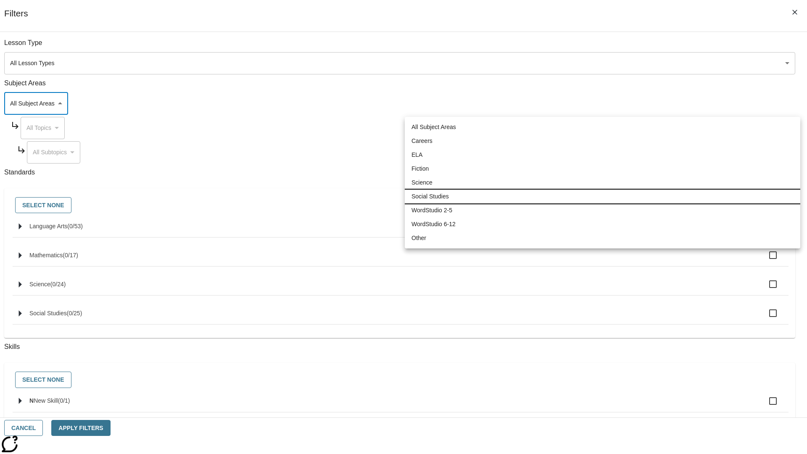
click at [602, 196] on li "Social Studies" at bounding box center [603, 197] width 396 height 14
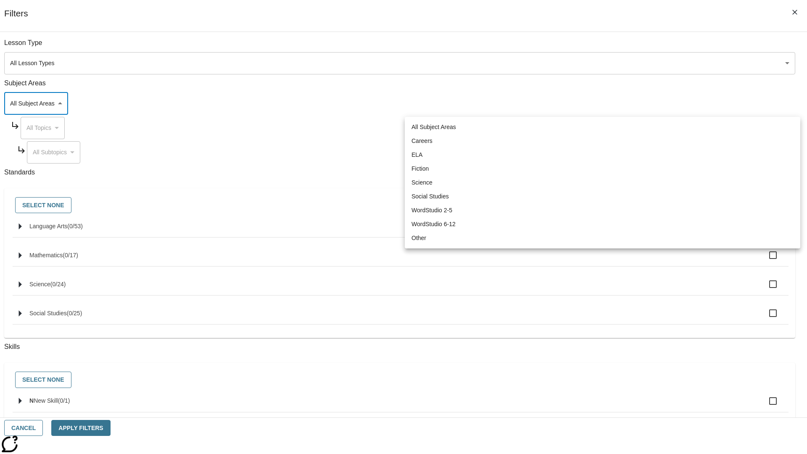
type input "3"
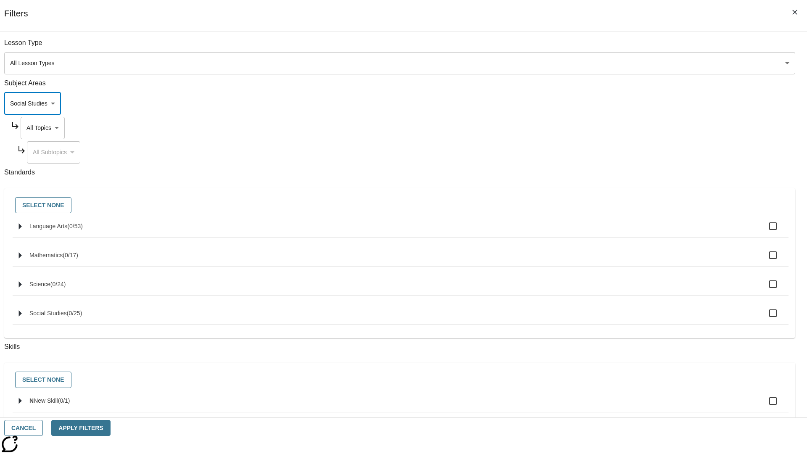
click at [613, 128] on body "Skip to main content NJ Edition EN Grade 3 2025 Auto Grade 3 Search 0 Tauto Das…" at bounding box center [403, 261] width 801 height 464
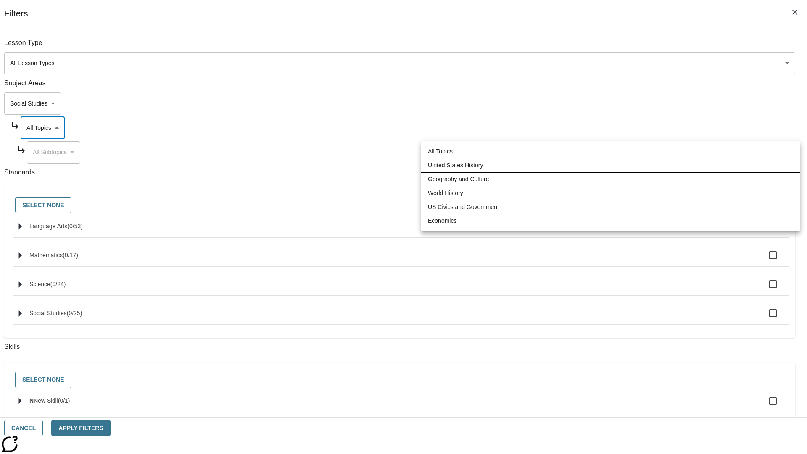
click at [611, 165] on li "United States History" at bounding box center [610, 166] width 379 height 14
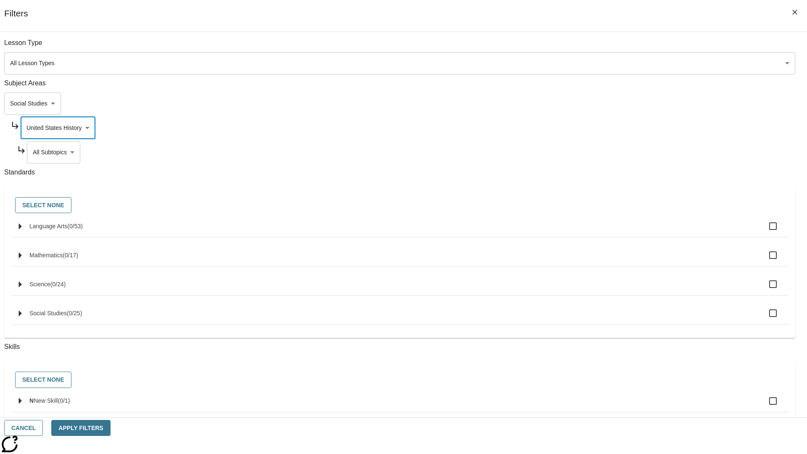
click at [616, 152] on body "Skip to main content NJ Edition EN Grade 3 2025 Auto Grade 3 Search 0 Tauto Das…" at bounding box center [403, 261] width 801 height 464
click at [613, 128] on body "Skip to main content NJ Edition EN Grade 3 2025 Auto Grade 3 Search 0 Tauto Das…" at bounding box center [403, 261] width 801 height 464
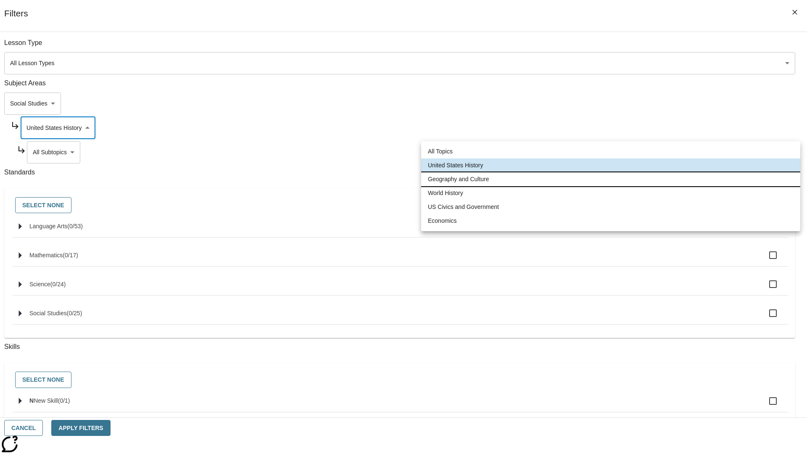
click at [611, 179] on li "Geography and Culture" at bounding box center [610, 179] width 379 height 14
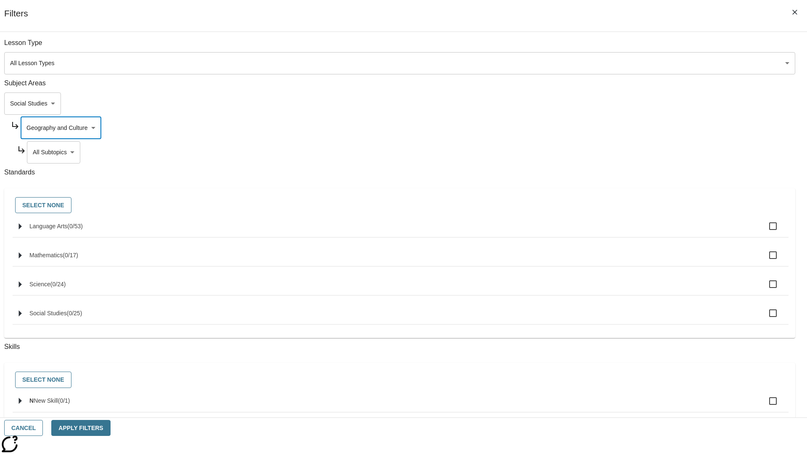
click at [617, 152] on body "Skip to main content NJ Edition EN Grade 3 2025 Auto Grade 3 Search 0 Tauto Das…" at bounding box center [403, 261] width 801 height 464
click at [613, 128] on body "Skip to main content NJ Edition EN Grade 3 2025 Auto Grade 3 Search 0 Tauto Das…" at bounding box center [403, 261] width 801 height 464
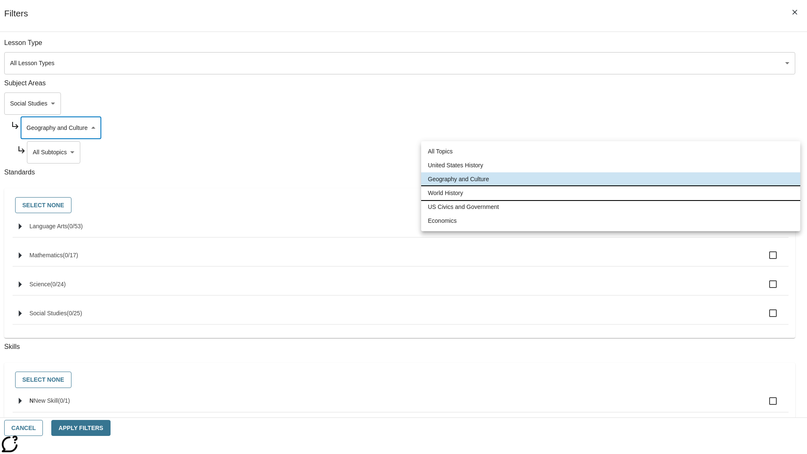
click at [611, 193] on li "World History" at bounding box center [610, 193] width 379 height 14
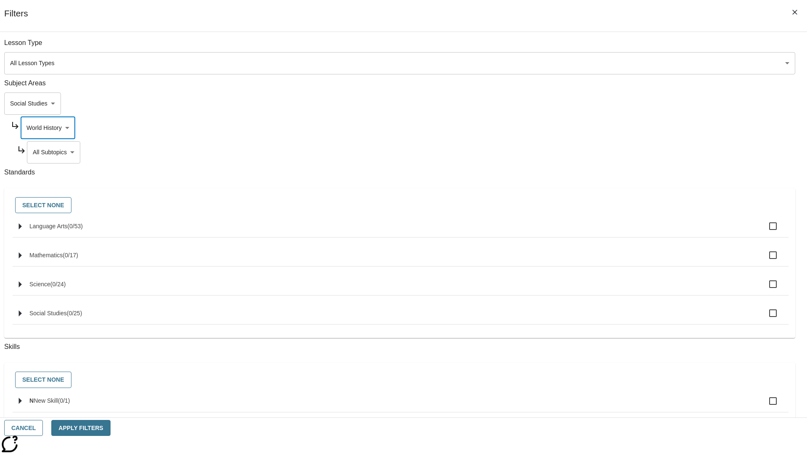
click at [616, 152] on body "Skip to main content NJ Edition EN Grade 3 2025 Auto Grade 3 Search 0 Tauto Das…" at bounding box center [403, 261] width 801 height 464
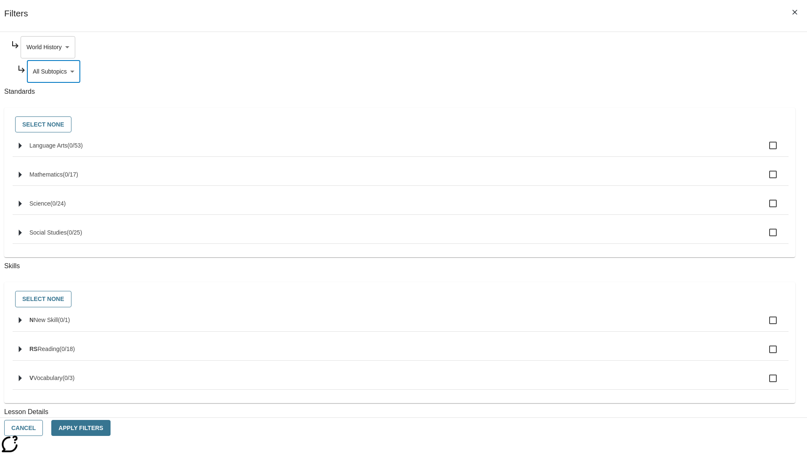
click at [613, 47] on body "Skip to main content NJ Edition EN Grade 3 2025 Auto Grade 3 Search 0 Tauto Das…" at bounding box center [403, 261] width 801 height 464
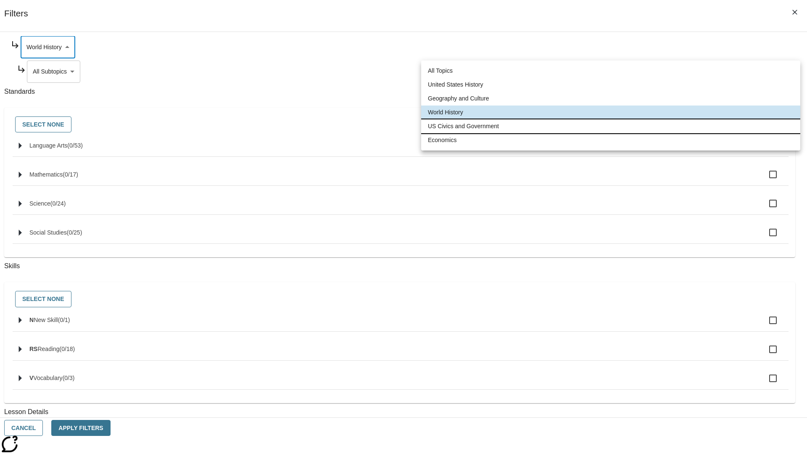
click at [611, 126] on li "US Civics and Government" at bounding box center [610, 126] width 379 height 14
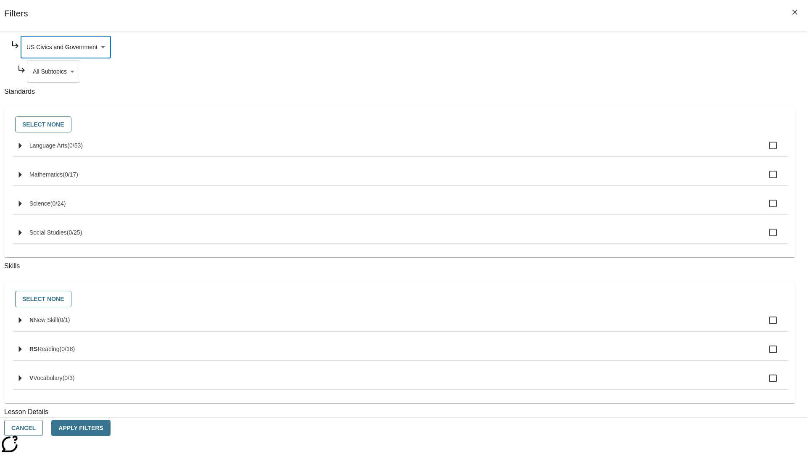
type input "194"
click at [617, 152] on body "Skip to main content NJ Edition EN Grade 3 2025 Auto Grade 3 Search 0 Tauto Das…" at bounding box center [403, 261] width 801 height 464
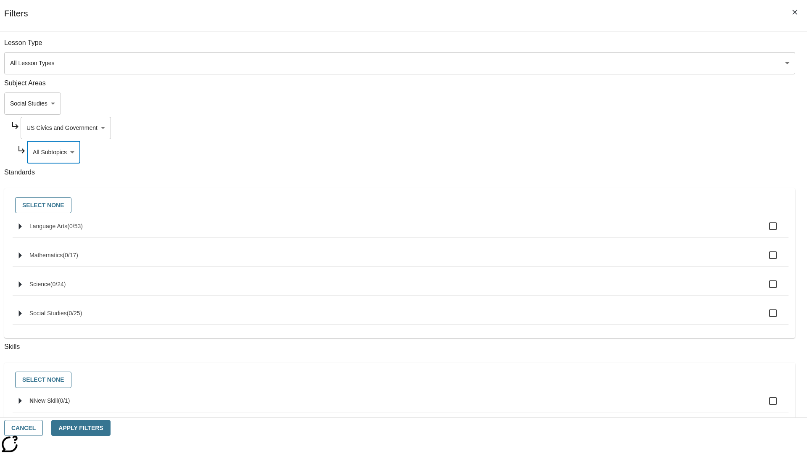
click at [613, 47] on body "Skip to main content NJ Edition EN Grade 3 2025 Auto Grade 3 Search 0 Tauto Das…" at bounding box center [403, 261] width 801 height 464
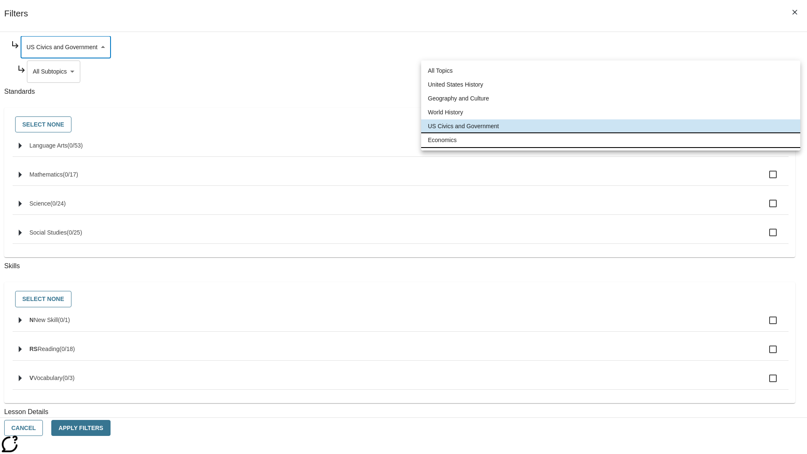
click at [611, 140] on li "Economics" at bounding box center [610, 140] width 379 height 14
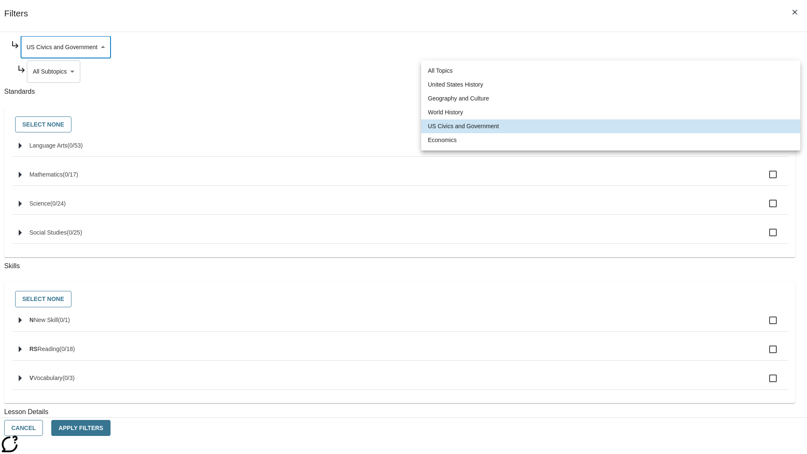
type input "195"
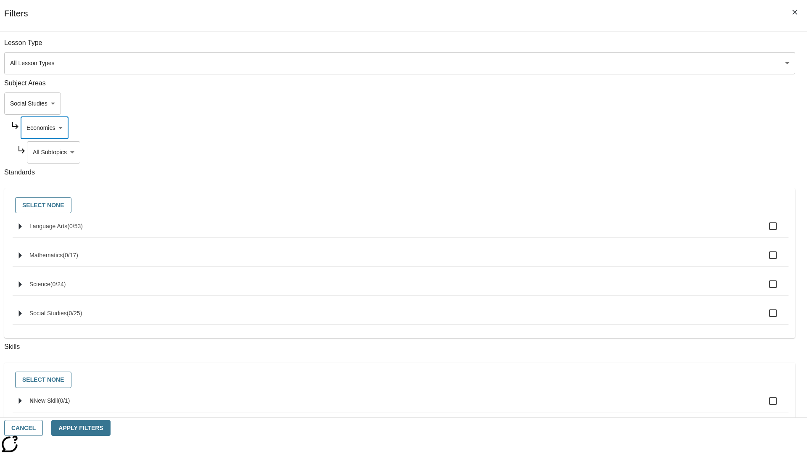
click at [616, 47] on body "Skip to main content NJ Edition EN Grade 3 2025 Auto Grade 3 Search 0 Tauto Das…" at bounding box center [403, 261] width 801 height 464
click at [605, 103] on body "Skip to main content NJ Edition EN Grade 3 2025 Auto Grade 3 Search 0 Tauto Das…" at bounding box center [403, 261] width 801 height 464
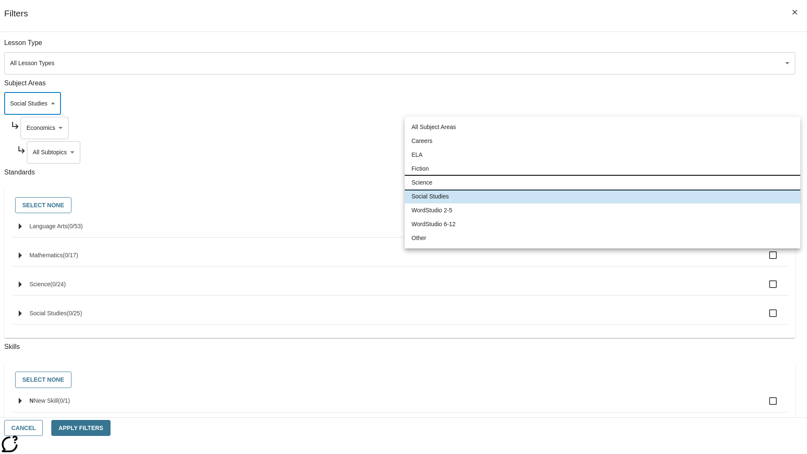
click at [602, 182] on li "Science" at bounding box center [603, 183] width 396 height 14
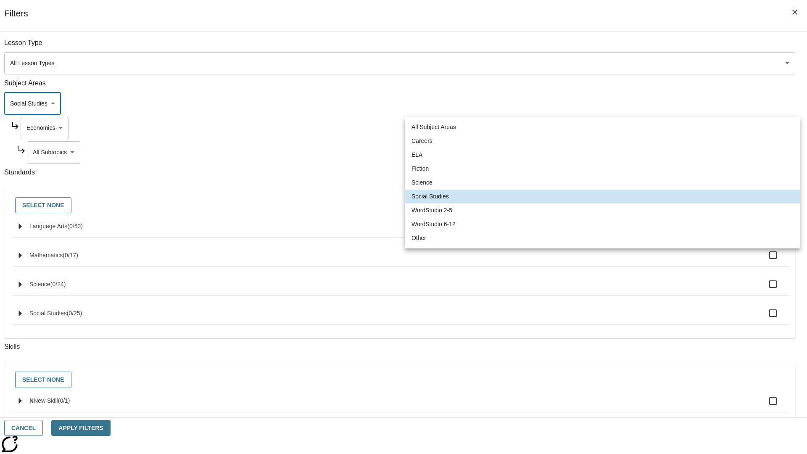
type input "2"
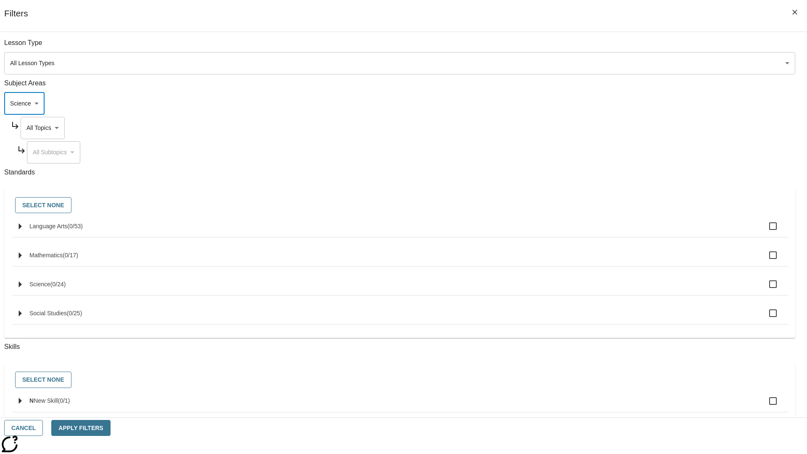
click at [613, 128] on body "Skip to main content NJ Edition EN Grade 3 2025 Auto Grade 3 Search 0 Tauto Das…" at bounding box center [403, 261] width 801 height 464
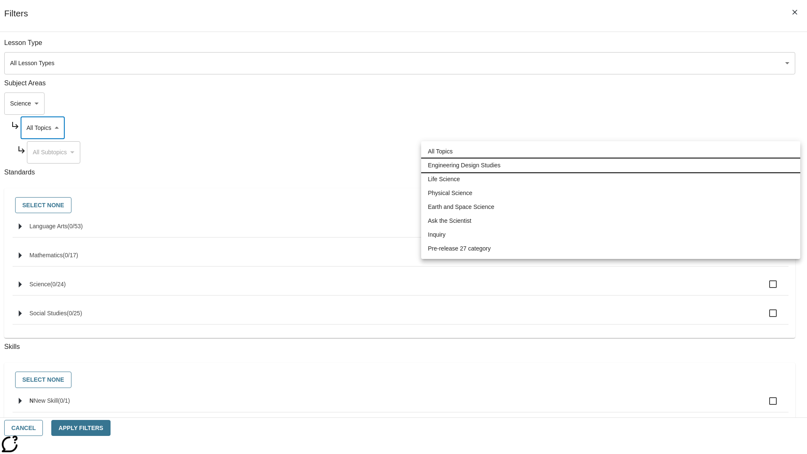
click at [611, 165] on li "Engineering Design Studies" at bounding box center [610, 166] width 379 height 14
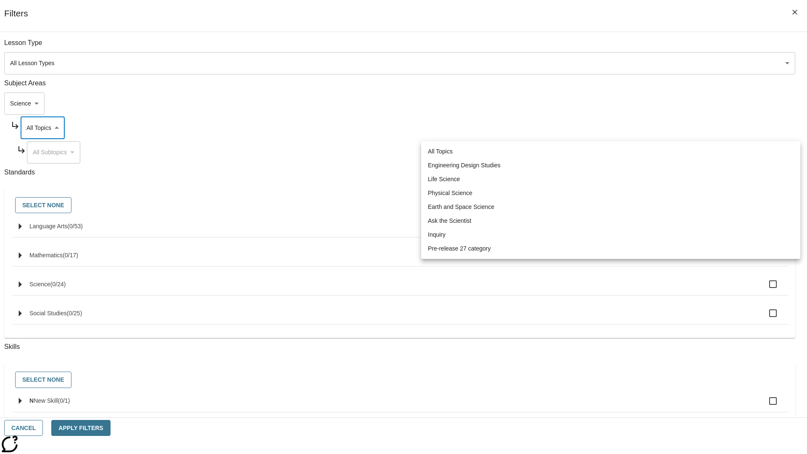
type input "187"
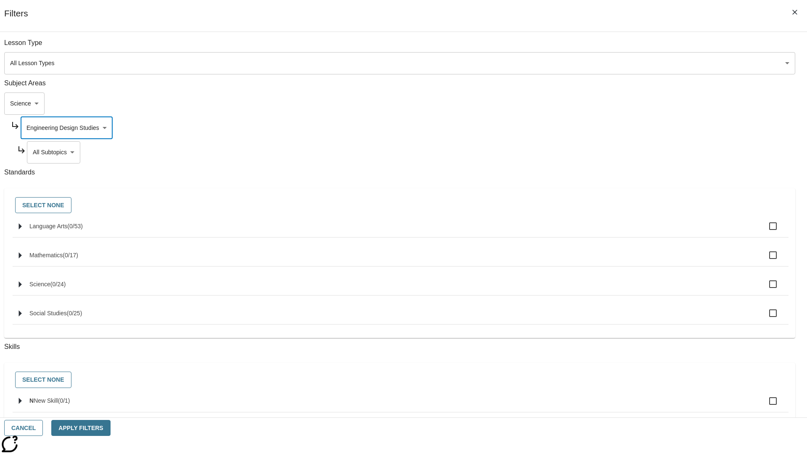
click at [616, 47] on body "Skip to main content NJ Edition EN Grade 3 2025 Auto Grade 3 Search 0 Tauto Das…" at bounding box center [403, 261] width 801 height 464
click at [613, 128] on body "Skip to main content NJ Edition EN Grade 3 2025 Auto Grade 3 Search 0 Tauto Das…" at bounding box center [403, 261] width 801 height 464
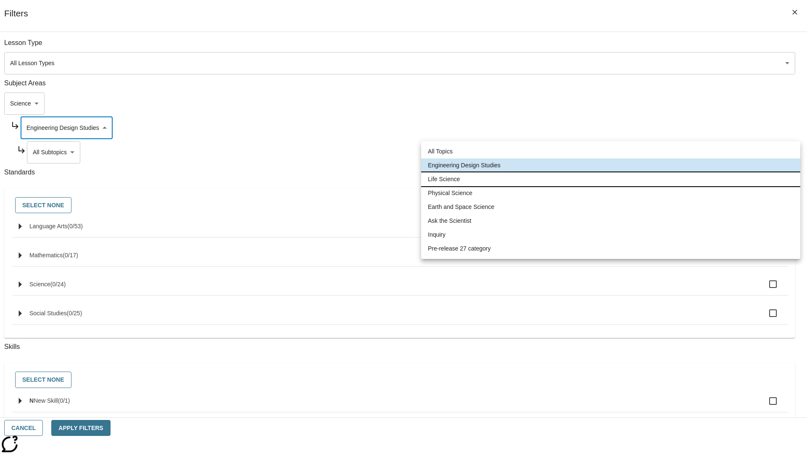
click at [611, 179] on li "Life Science" at bounding box center [610, 179] width 379 height 14
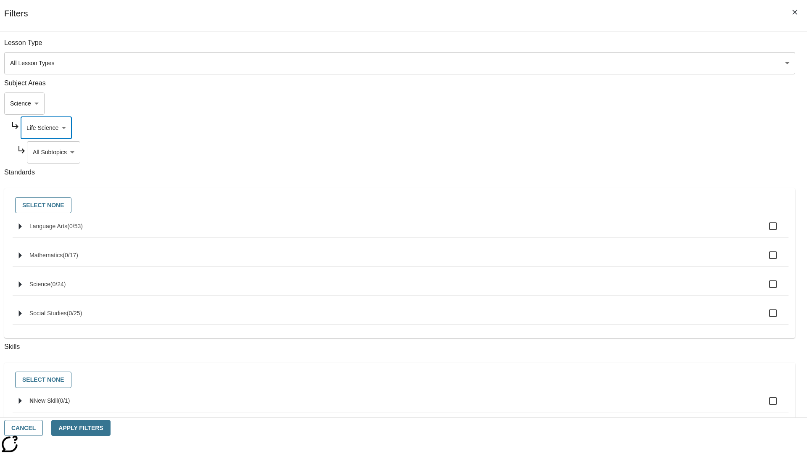
click at [616, 152] on body "Skip to main content NJ Edition EN Grade 3 2025 Auto Grade 3 Search 0 Tauto Das…" at bounding box center [403, 261] width 801 height 464
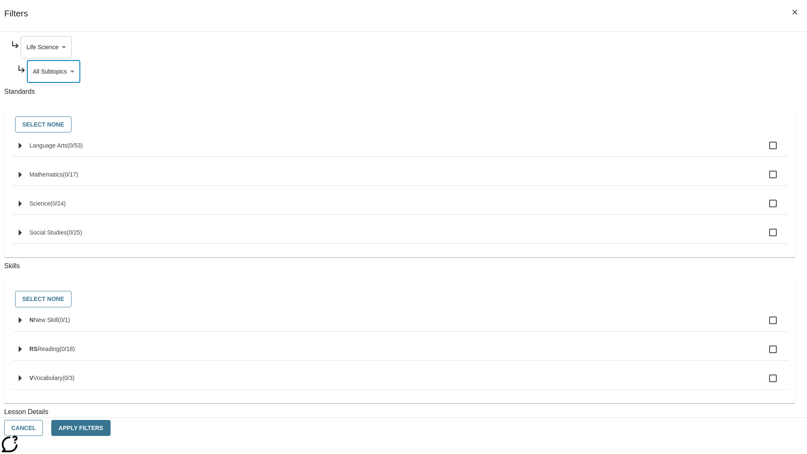
click at [613, 47] on body "Skip to main content NJ Edition EN Grade 3 2025 Auto Grade 3 Search 0 Tauto Das…" at bounding box center [403, 261] width 801 height 464
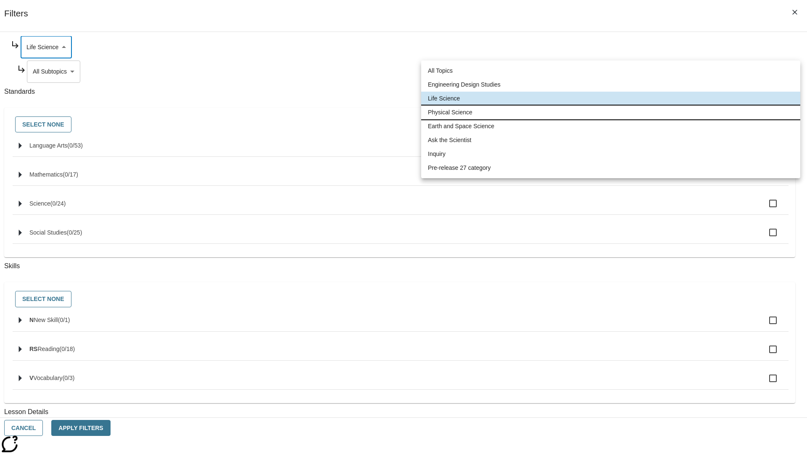
click at [611, 112] on li "Physical Science" at bounding box center [610, 113] width 379 height 14
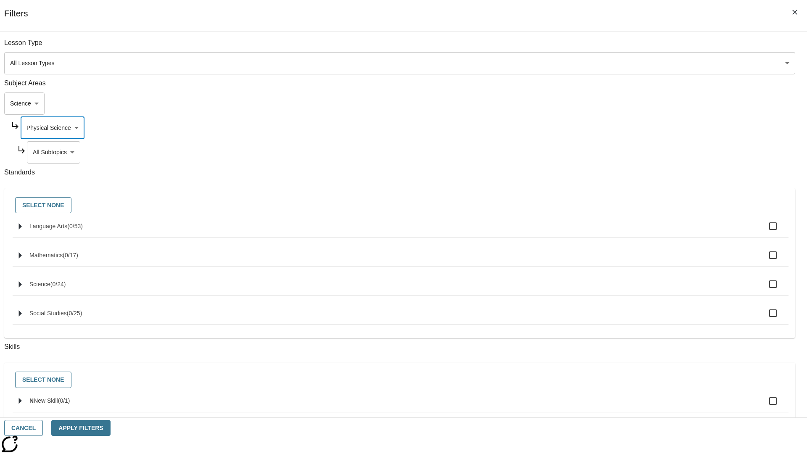
click at [616, 47] on body "Skip to main content NJ Edition EN Grade 3 2025 Auto Grade 3 Search 0 Tauto Das…" at bounding box center [403, 261] width 801 height 464
click at [613, 128] on body "Skip to main content NJ Edition EN Grade 3 2025 Auto Grade 3 Search 0 Tauto Das…" at bounding box center [403, 261] width 801 height 464
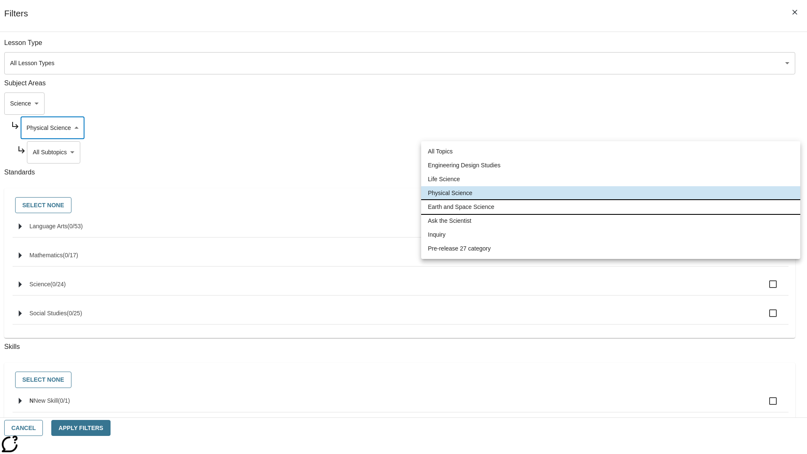
click at [611, 207] on li "Earth and Space Science" at bounding box center [610, 207] width 379 height 14
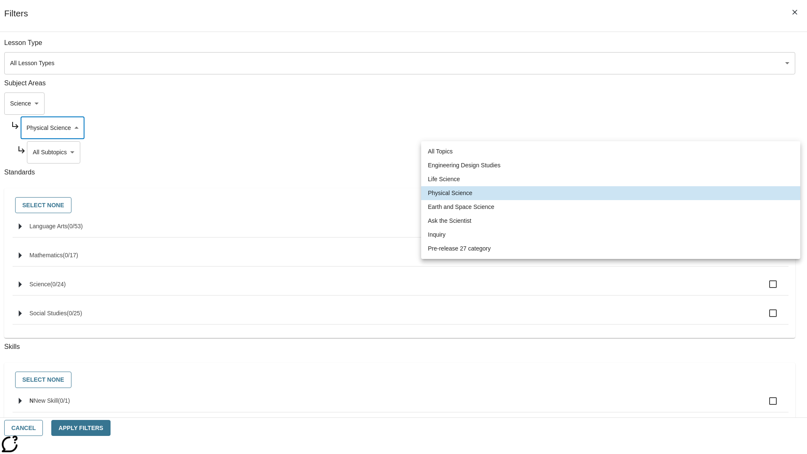
type input "192"
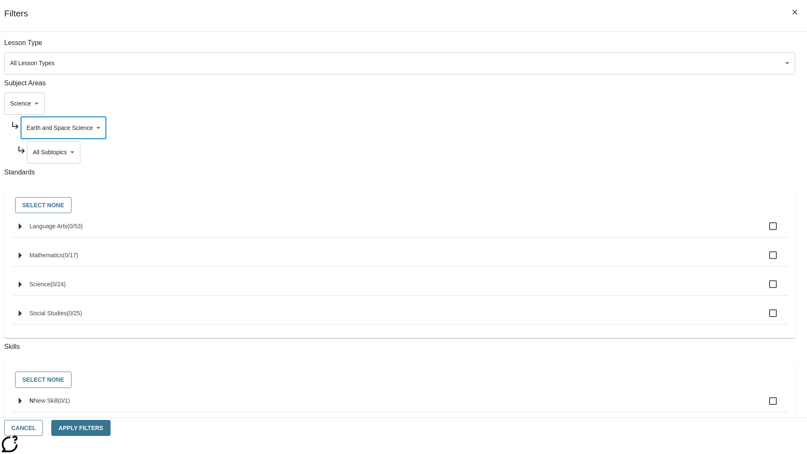
click at [616, 152] on body "Skip to main content NJ Edition EN Grade 3 2025 Auto Grade 3 Search 0 Tauto Das…" at bounding box center [403, 261] width 801 height 464
click at [613, 128] on body "Skip to main content NJ Edition EN Grade 3 2025 Auto Grade 3 Search 0 Tauto Das…" at bounding box center [403, 261] width 801 height 464
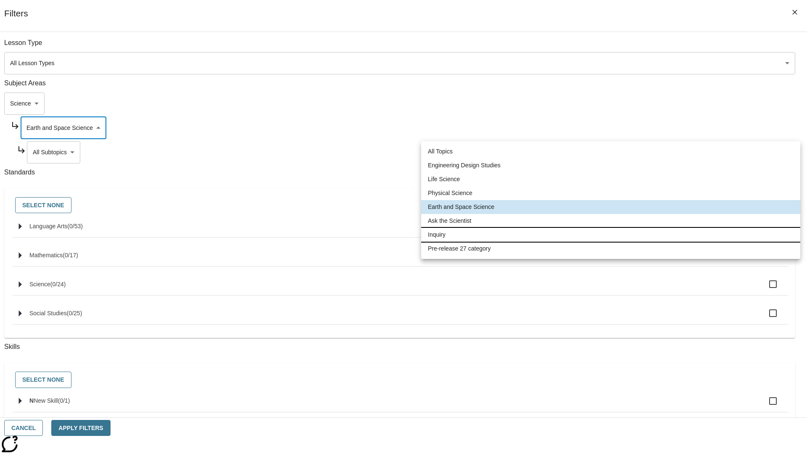
click at [611, 235] on li "Inquiry" at bounding box center [610, 235] width 379 height 14
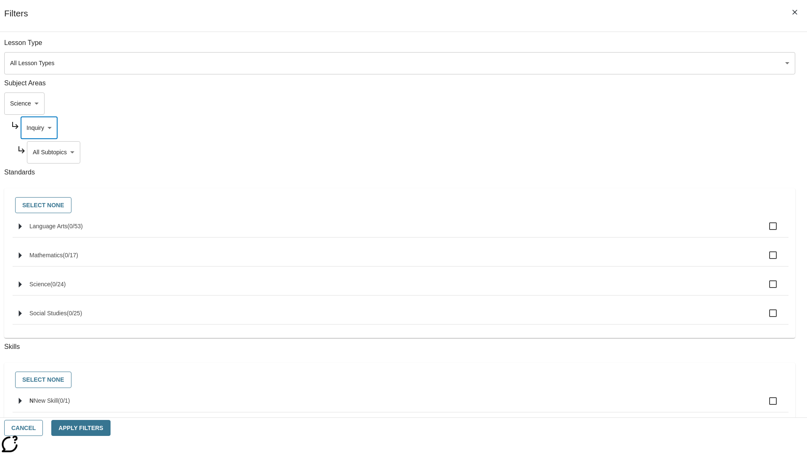
click at [616, 152] on body "Skip to main content NJ Edition EN Grade 3 2025 Auto Grade 3 Search 0 Tauto Das…" at bounding box center [403, 261] width 801 height 464
click at [613, 128] on body "Skip to main content NJ Edition EN Grade 3 2025 Auto Grade 3 Search 0 Tauto Das…" at bounding box center [403, 261] width 801 height 464
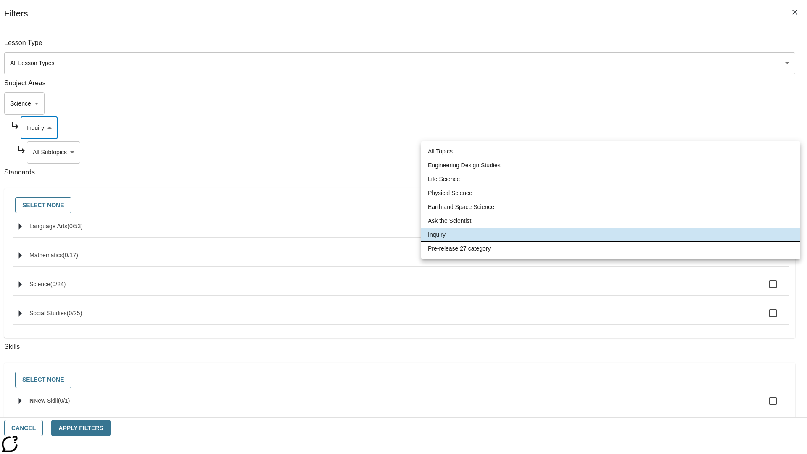
click at [611, 248] on li "Pre-release 27 category" at bounding box center [610, 249] width 379 height 14
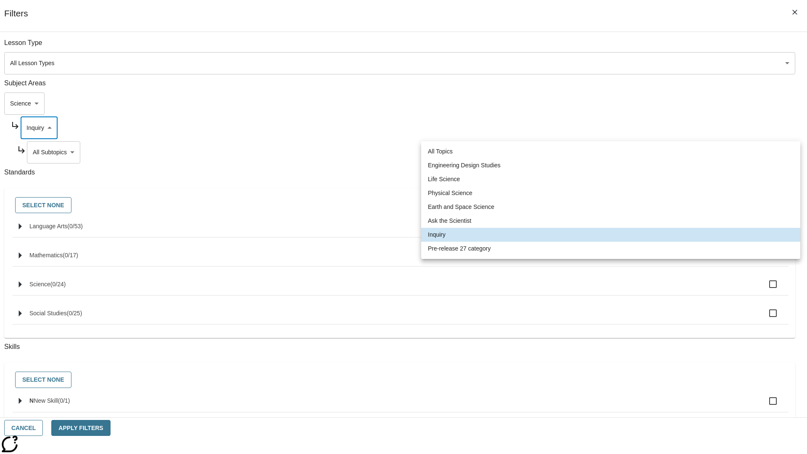
type input "271"
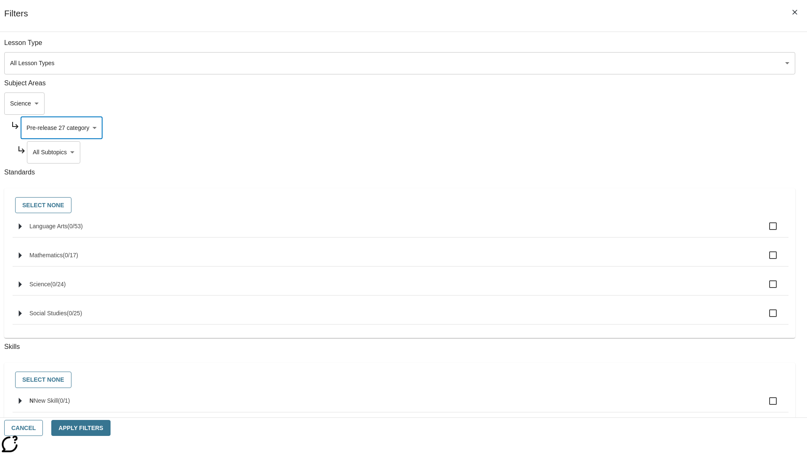
click at [616, 152] on body "Skip to main content NJ Edition EN Grade 3 2025 Auto Grade 3 Search 0 Tauto Das…" at bounding box center [403, 261] width 801 height 464
click at [605, 103] on body "Skip to main content NJ Edition EN Grade 3 2025 Auto Grade 3 Search 0 Tauto Das…" at bounding box center [403, 261] width 801 height 464
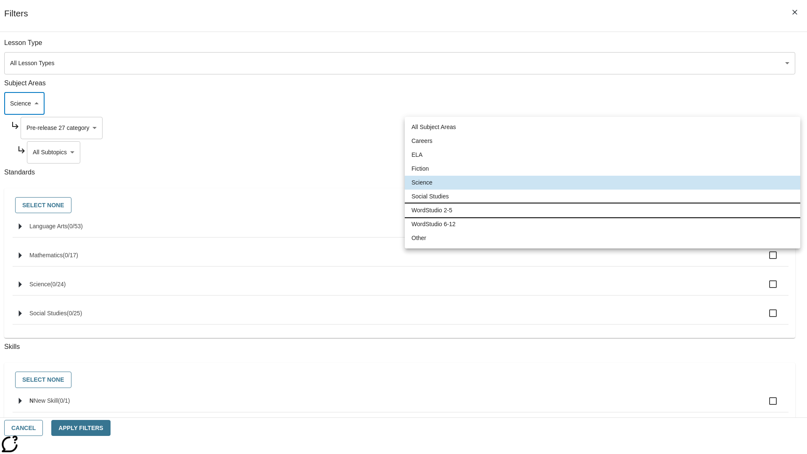
click at [602, 210] on li "WordStudio 2-5" at bounding box center [603, 210] width 396 height 14
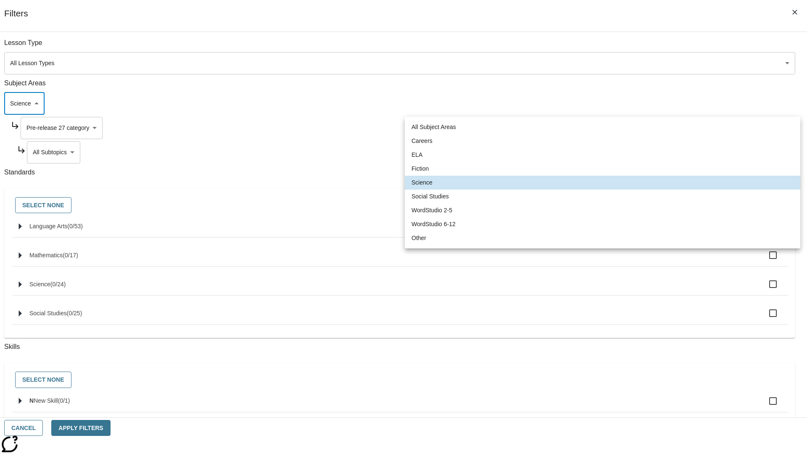
type input "6"
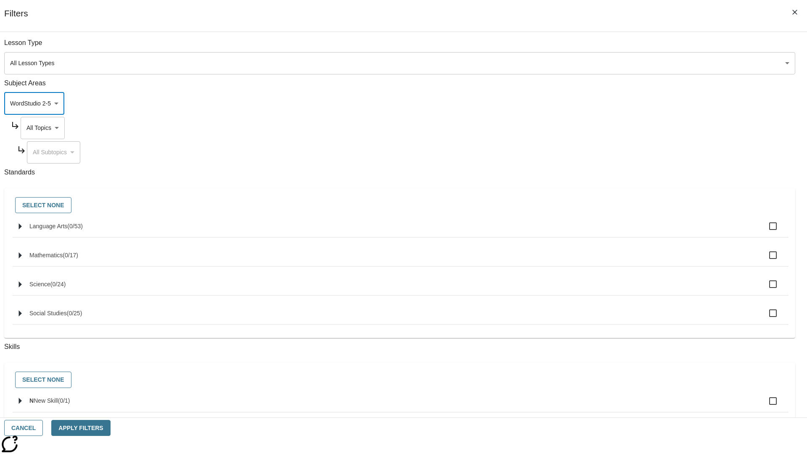
click at [613, 128] on body "Skip to main content NJ Edition EN Grade 3 2025 Auto Grade 3 Search 0 Tauto Das…" at bounding box center [403, 261] width 801 height 464
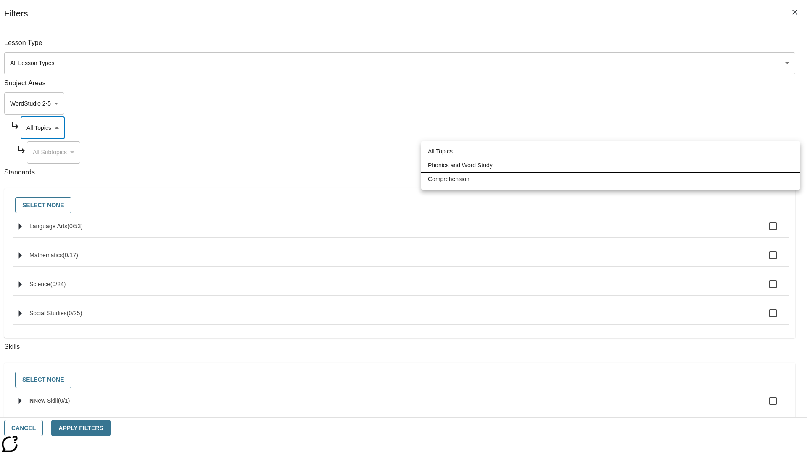
click at [611, 165] on li "Phonics and Word Study" at bounding box center [610, 166] width 379 height 14
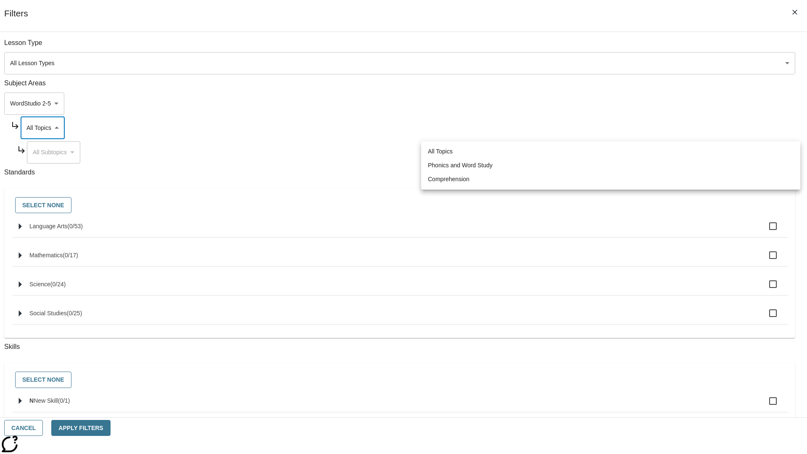
type input "249"
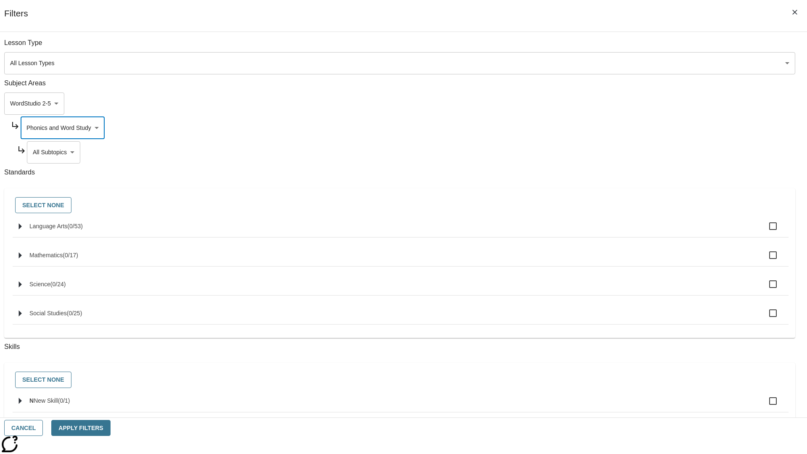
click at [617, 152] on body "Skip to main content NJ Edition EN Grade 3 2025 Auto Grade 3 Search 0 Tauto Das…" at bounding box center [403, 261] width 801 height 464
